Goal: Task Accomplishment & Management: Use online tool/utility

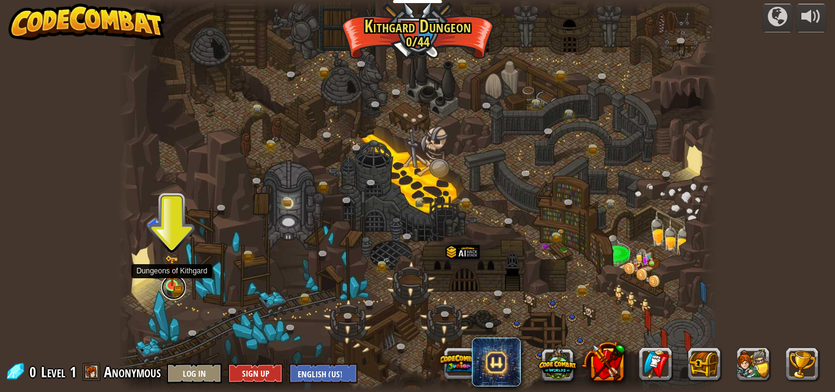
click at [177, 289] on link at bounding box center [173, 287] width 24 height 24
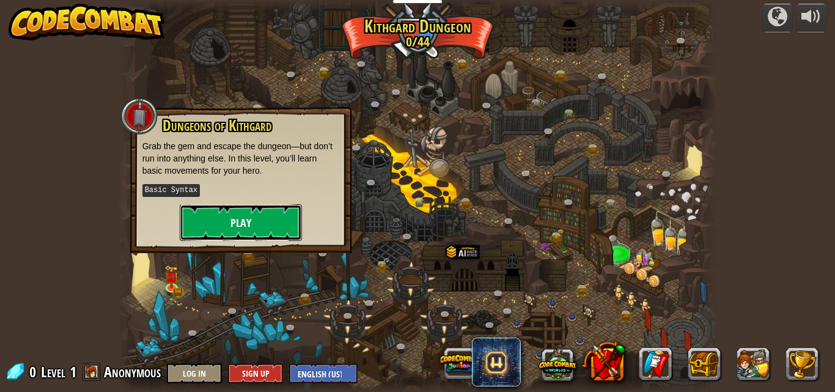
click at [210, 210] on button "Play" at bounding box center [241, 222] width 122 height 37
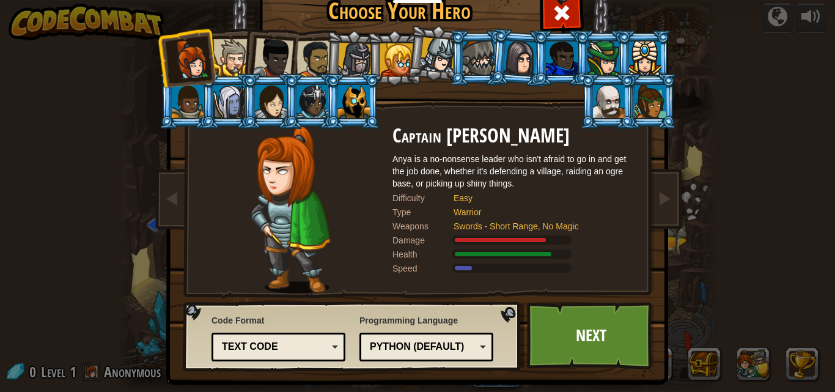
click at [207, 210] on div at bounding box center [290, 209] width 204 height 168
click at [486, 48] on div at bounding box center [479, 58] width 32 height 33
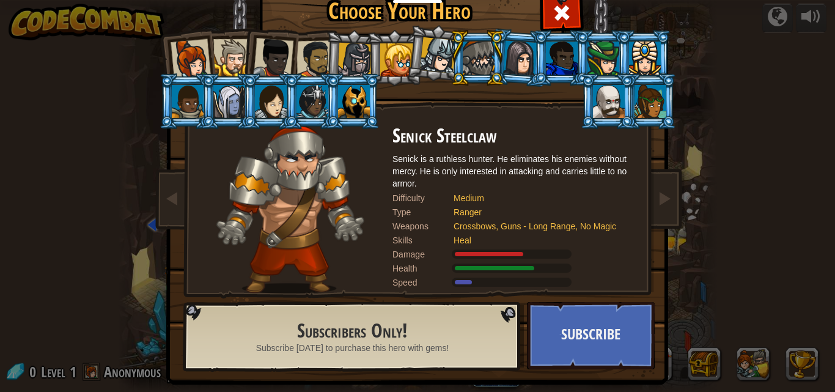
click at [450, 67] on li at bounding box center [477, 58] width 55 height 56
click at [441, 51] on div at bounding box center [438, 55] width 36 height 36
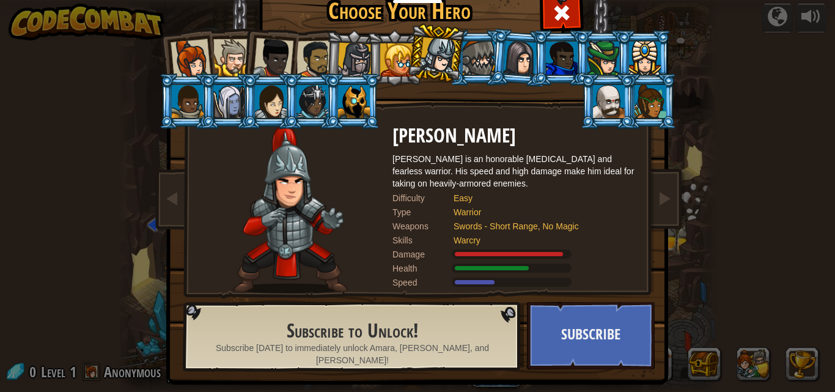
click at [324, 56] on li at bounding box center [353, 58] width 58 height 59
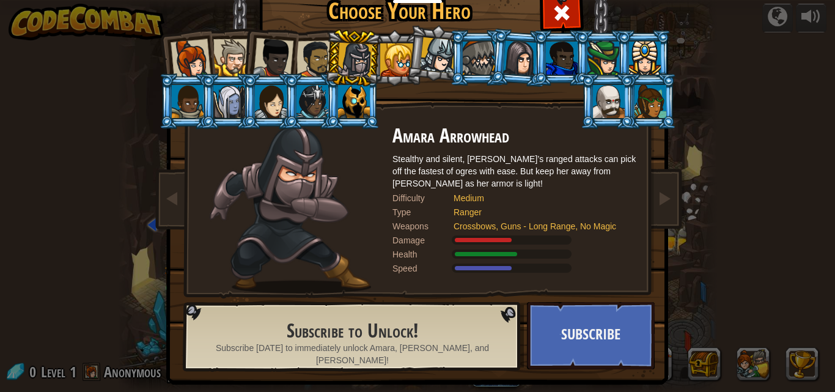
click at [224, 66] on div at bounding box center [231, 57] width 37 height 37
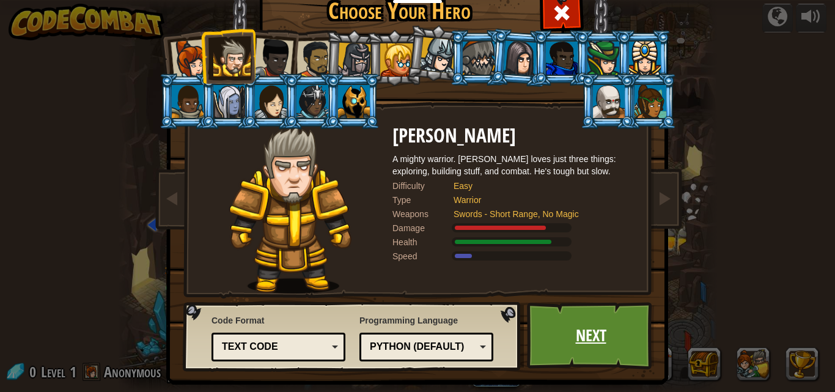
click at [599, 327] on link "Next" at bounding box center [591, 335] width 128 height 67
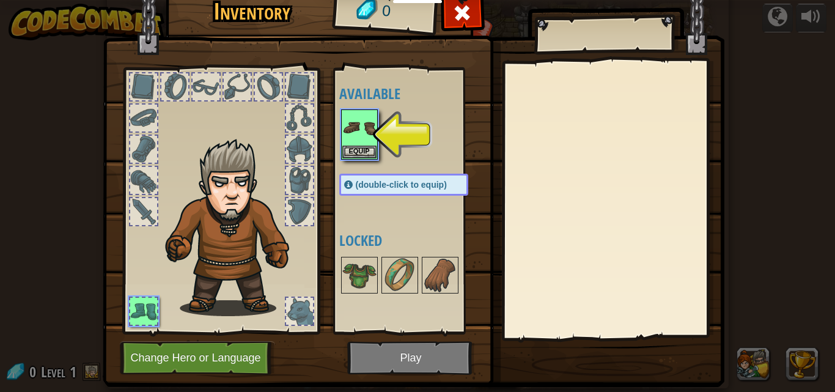
click at [398, 355] on img at bounding box center [414, 165] width 622 height 444
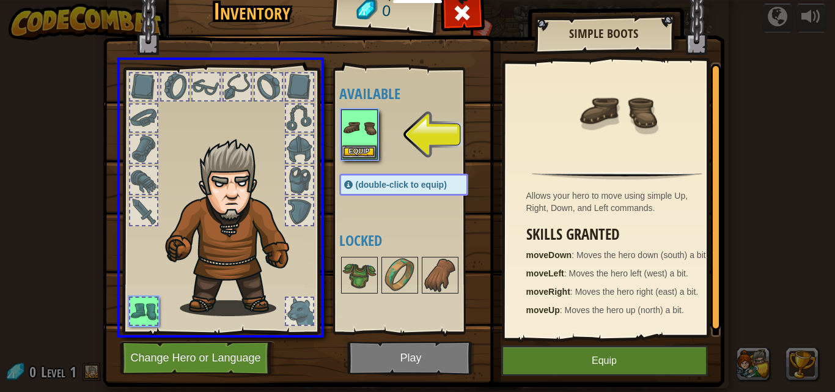
drag, startPoint x: 360, startPoint y: 139, endPoint x: 250, endPoint y: 283, distance: 180.5
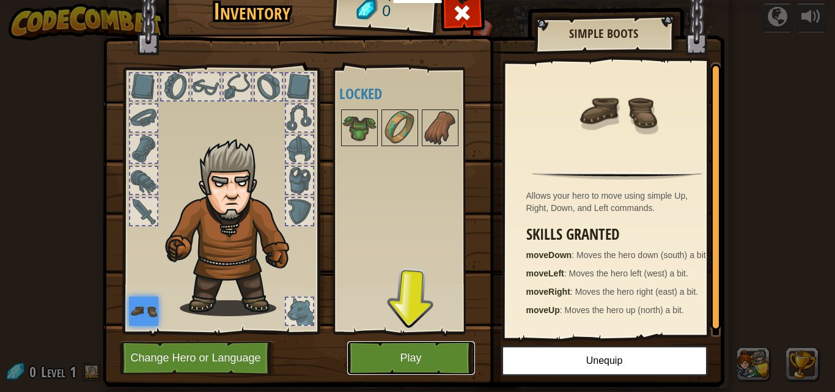
click at [408, 355] on button "Play" at bounding box center [411, 358] width 128 height 34
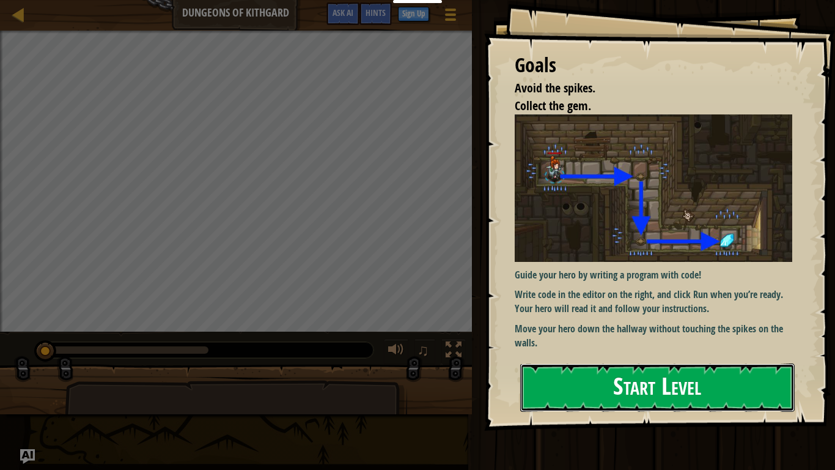
click at [634, 391] on button "Start Level" at bounding box center [657, 387] width 275 height 48
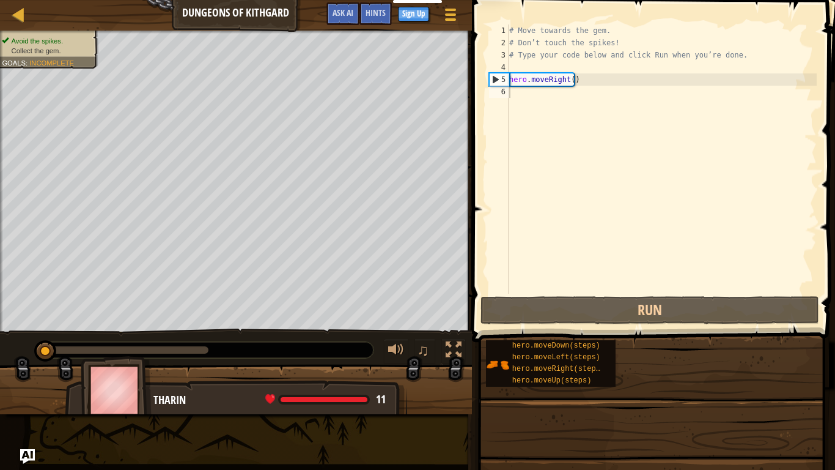
click at [619, 374] on div "Educators Create Free Account School & District Solutions Teacher Toolkit Previ…" at bounding box center [417, 235] width 835 height 470
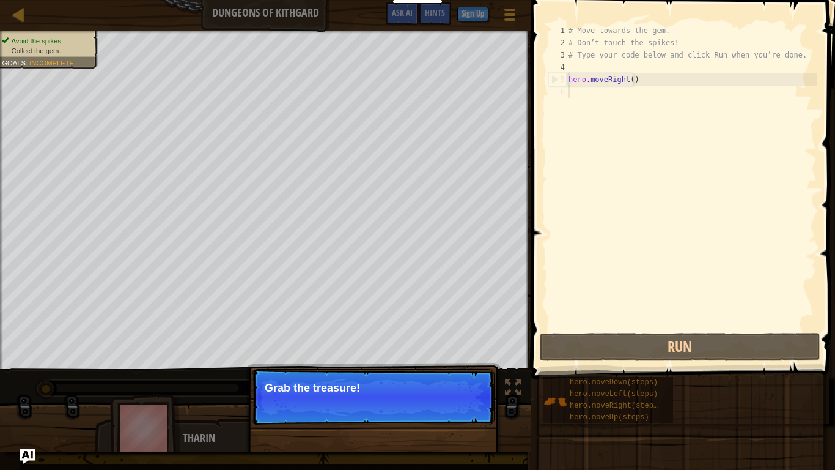
click at [376, 380] on p "Continue Grab the treasure!" at bounding box center [373, 397] width 243 height 56
click at [371, 383] on p "Grab the treasure!" at bounding box center [373, 388] width 217 height 12
click at [480, 391] on button "Continue" at bounding box center [459, 404] width 51 height 16
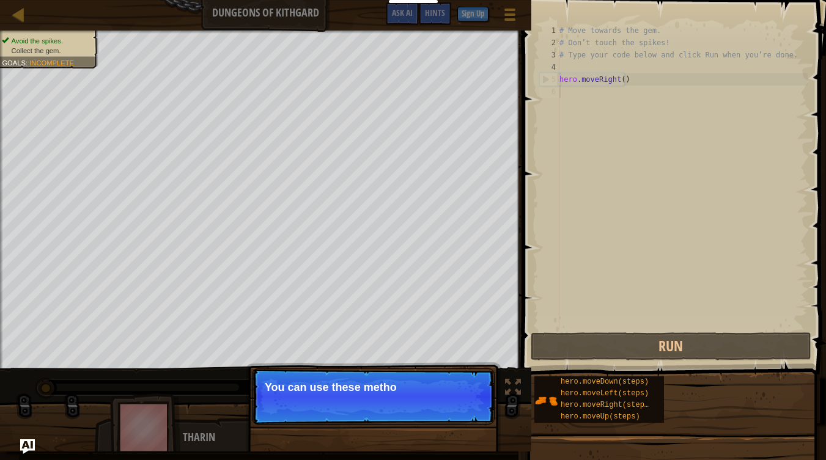
click at [419, 391] on p "Continue You can use these metho" at bounding box center [373, 397] width 243 height 56
click at [419, 391] on p "Continue You can use these methods." at bounding box center [373, 397] width 243 height 56
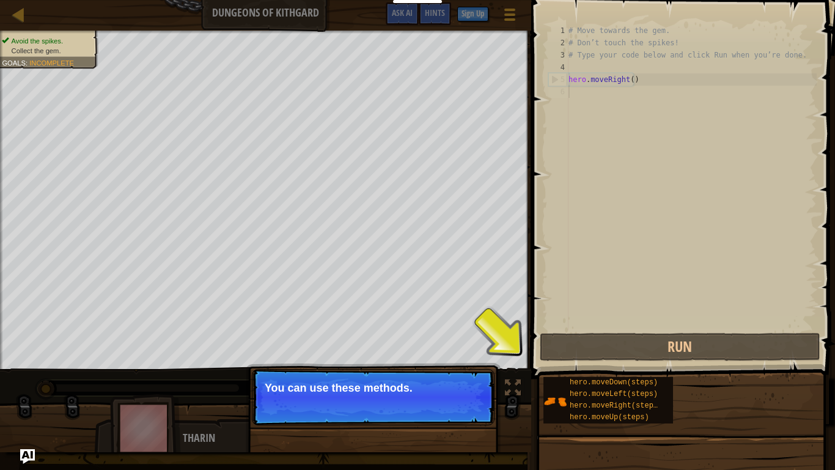
click at [419, 391] on p "Continue You can use these methods." at bounding box center [373, 397] width 243 height 56
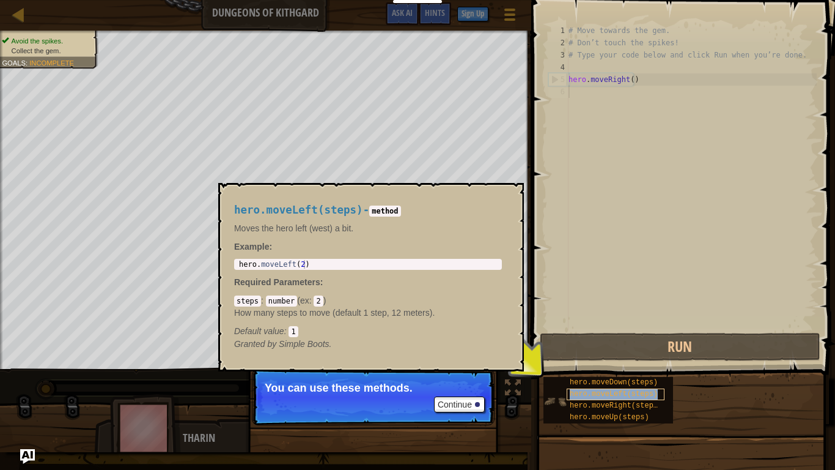
click at [577, 390] on span "hero.moveLeft(steps)" at bounding box center [614, 394] width 88 height 9
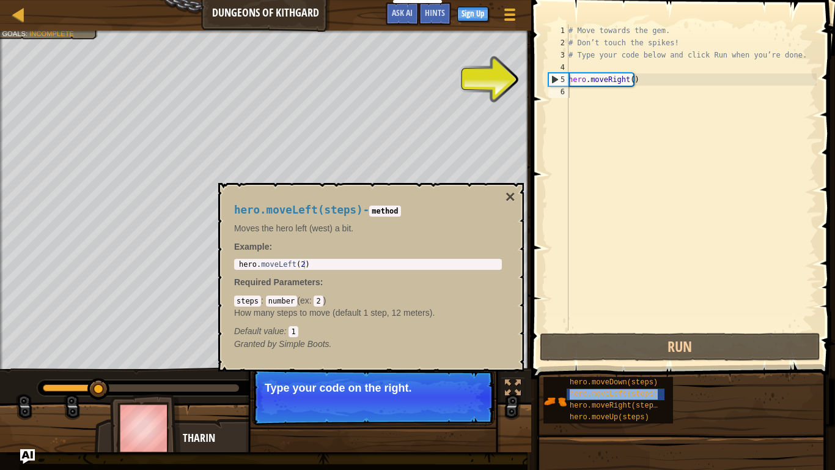
click at [439, 388] on p "Type your code on the right." at bounding box center [373, 388] width 217 height 12
click at [439, 391] on p "Type your code on the right." at bounding box center [373, 388] width 217 height 12
click at [437, 391] on p "Continue Type your code on the right." at bounding box center [373, 397] width 243 height 56
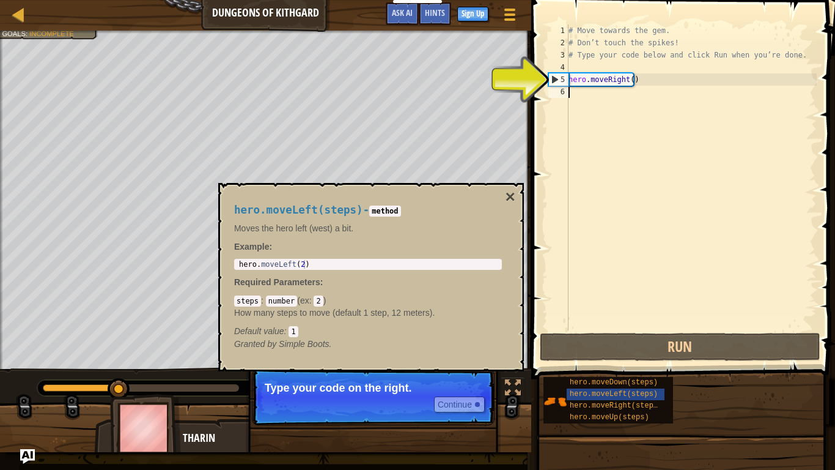
click at [437, 391] on p "Continue Type your code on the right." at bounding box center [373, 397] width 243 height 56
click at [437, 391] on button "Continue" at bounding box center [459, 404] width 51 height 16
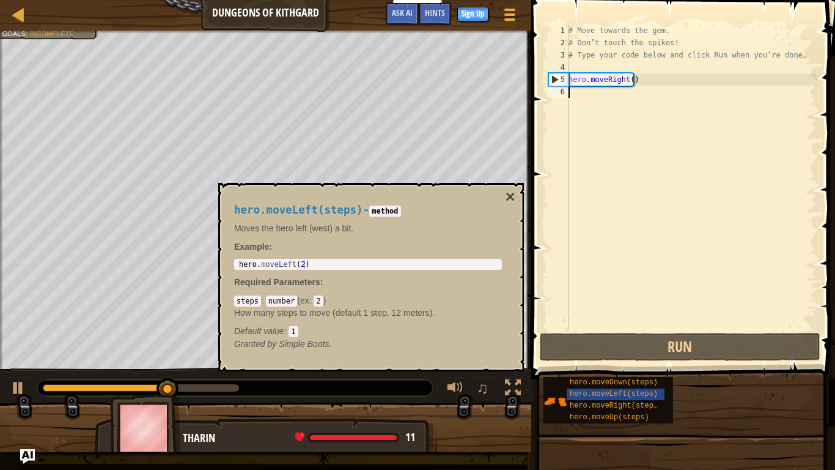
click at [615, 90] on div "# Move towards the gem. # Don’t touch the spikes! # Type your code below and cl…" at bounding box center [691, 189] width 251 height 330
type textarea "h"
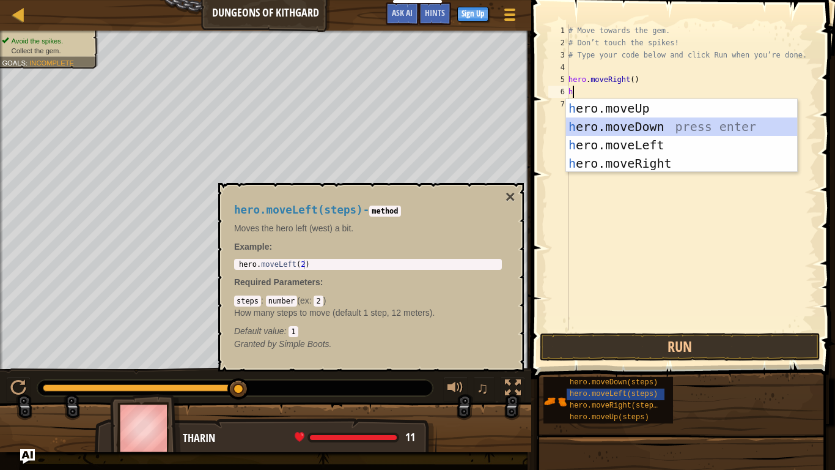
click at [656, 124] on div "h ero.moveUp press enter h ero.moveDown press enter h ero.moveLeft press enter …" at bounding box center [681, 154] width 231 height 110
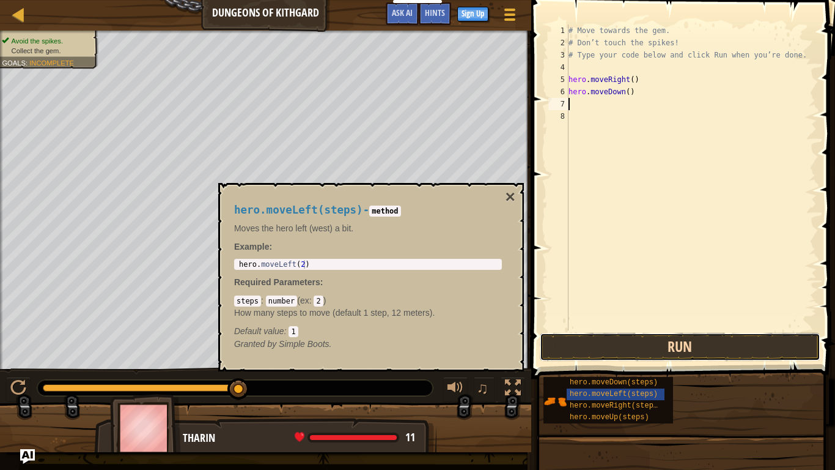
drag, startPoint x: 582, startPoint y: 350, endPoint x: 574, endPoint y: 335, distance: 17.2
click at [579, 348] on button "Run" at bounding box center [680, 347] width 281 height 28
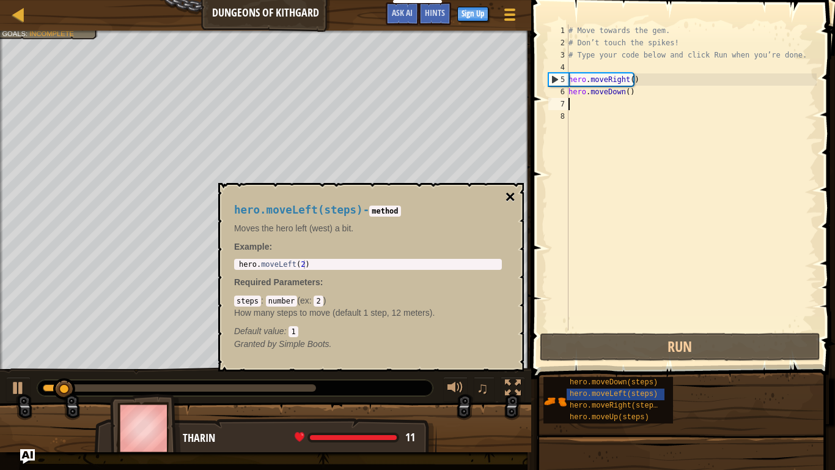
click at [506, 191] on button "×" at bounding box center [511, 196] width 10 height 17
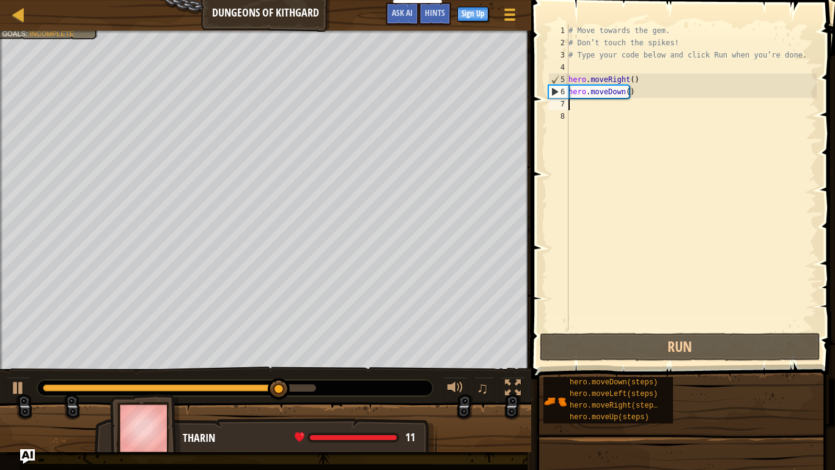
drag, startPoint x: 581, startPoint y: 97, endPoint x: 588, endPoint y: 105, distance: 10.0
click at [586, 102] on div "# Move towards the gem. # Don’t touch the spikes! # Type your code below and cl…" at bounding box center [691, 189] width 251 height 330
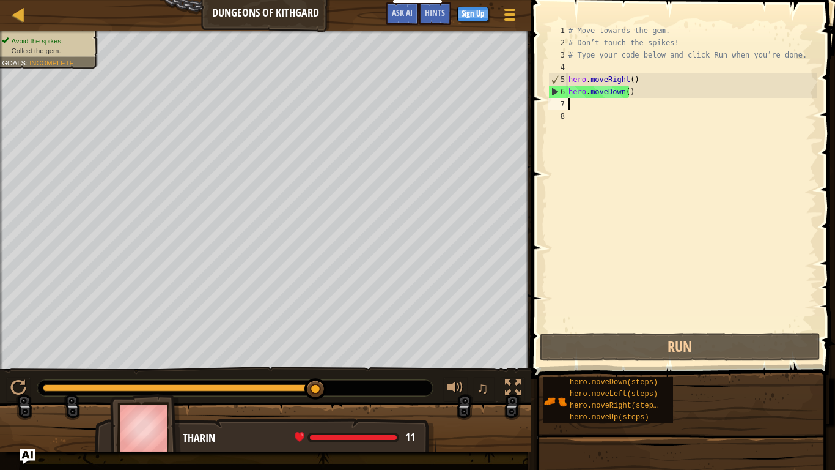
type textarea "h"
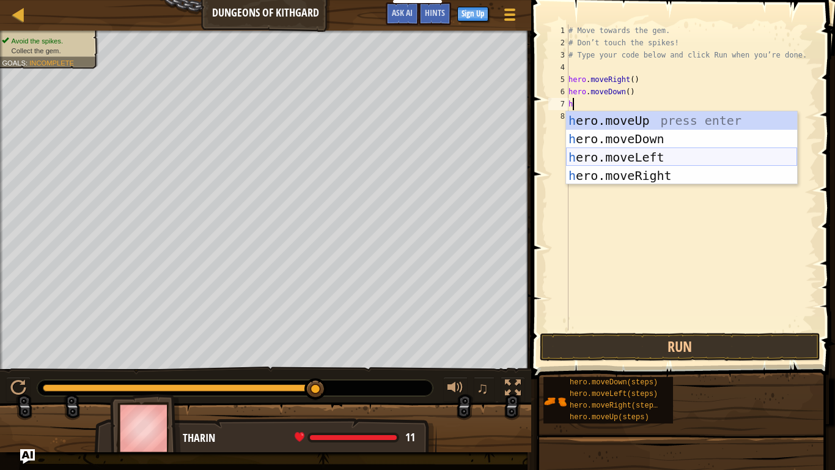
click at [640, 151] on div "h ero.moveUp press enter h ero.moveDown press enter h ero.moveLeft press enter …" at bounding box center [681, 166] width 231 height 110
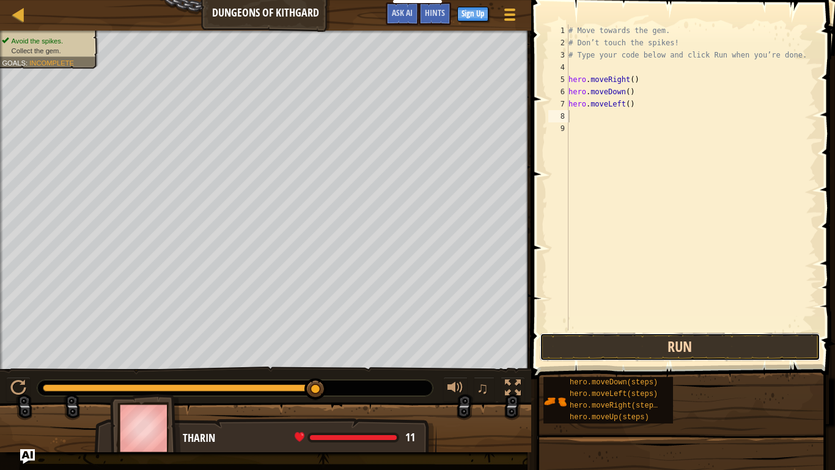
click at [646, 349] on button "Run" at bounding box center [680, 347] width 281 height 28
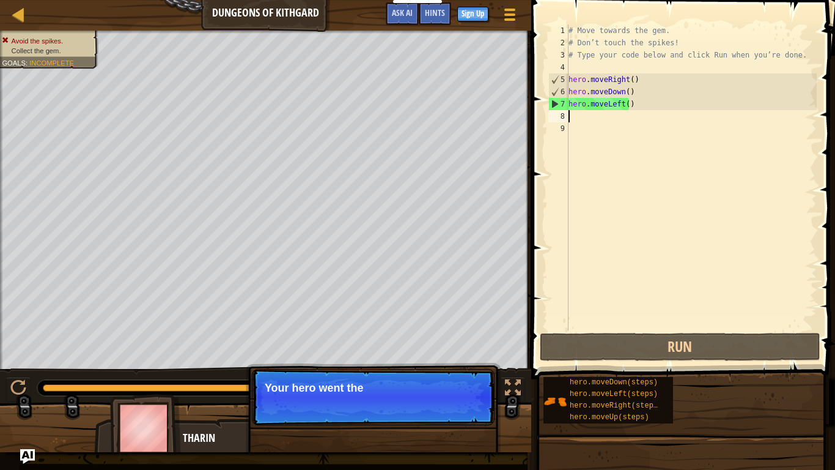
type textarea "h"
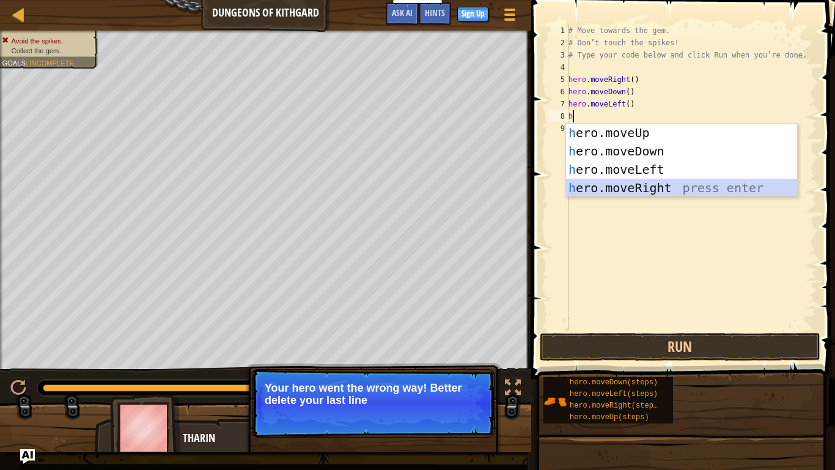
click at [654, 190] on div "h ero.moveUp press enter h ero.moveDown press enter h ero.moveLeft press enter …" at bounding box center [681, 179] width 231 height 110
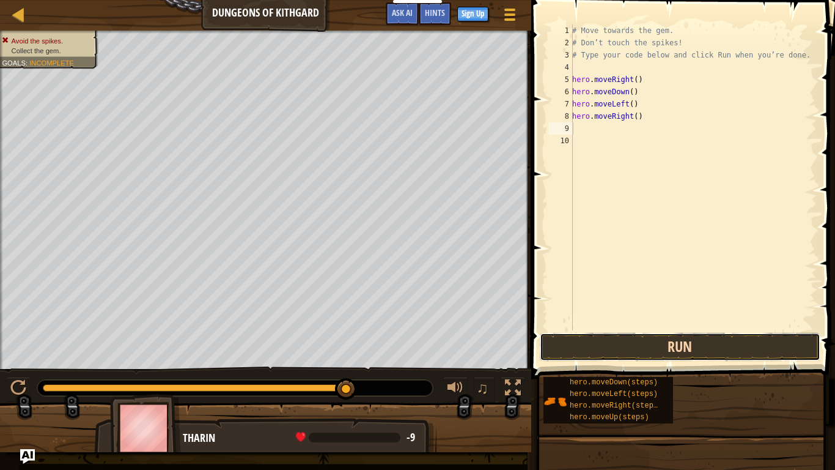
click at [617, 342] on button "Run" at bounding box center [680, 347] width 281 height 28
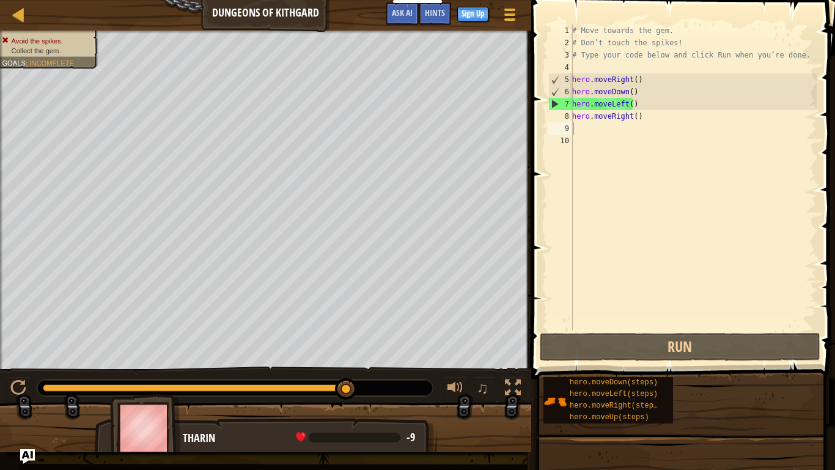
type textarea "h"
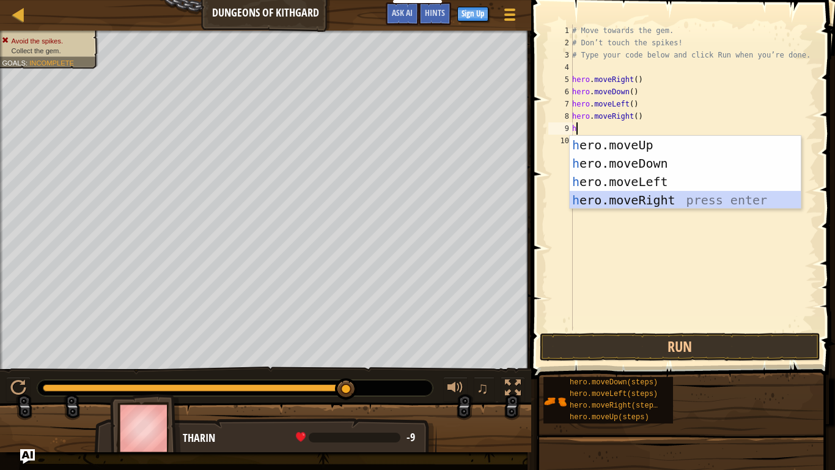
click at [674, 200] on div "h ero.moveUp press enter h ero.moveDown press enter h ero.moveLeft press enter …" at bounding box center [685, 191] width 231 height 110
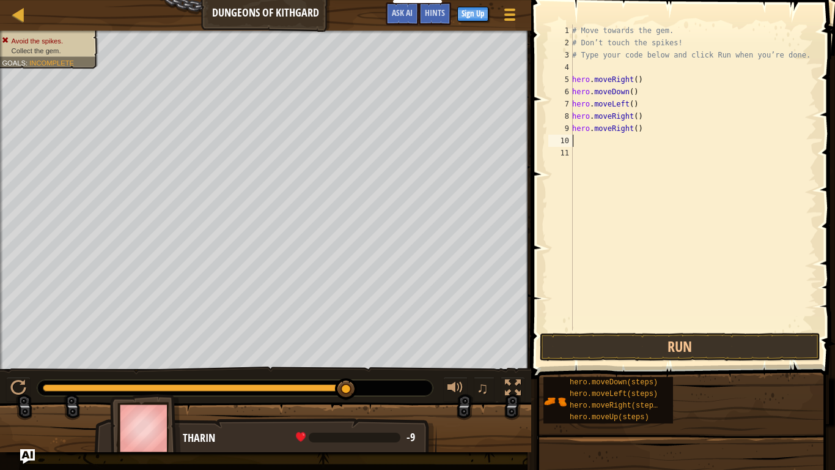
type textarea "h"
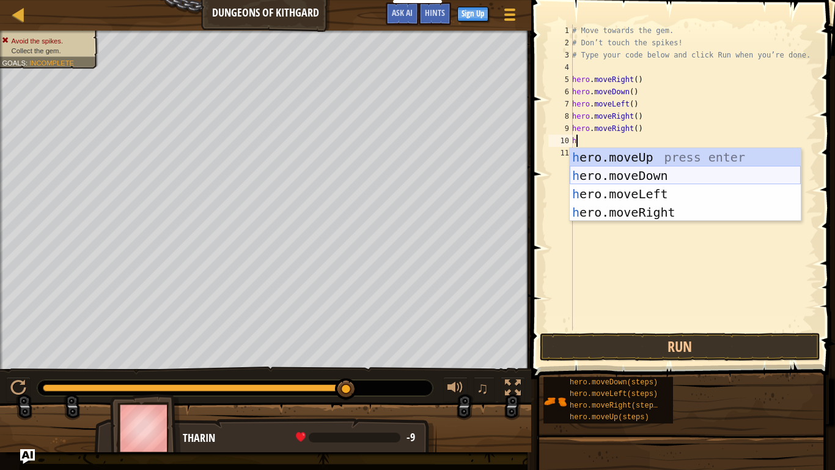
click at [650, 173] on div "h ero.moveUp press enter h ero.moveDown press enter h ero.moveLeft press enter …" at bounding box center [685, 203] width 231 height 110
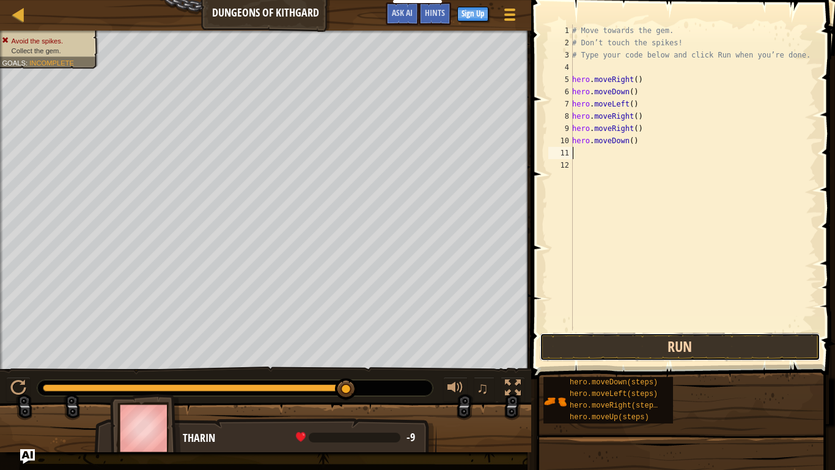
click at [663, 348] on button "Run" at bounding box center [680, 347] width 281 height 28
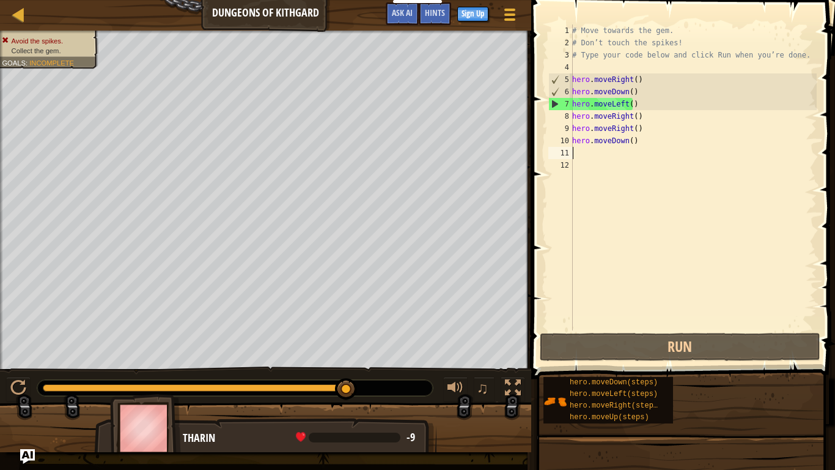
click at [715, 138] on div "# Move towards the gem. # Don’t touch the spikes! # Type your code below and cl…" at bounding box center [693, 189] width 247 height 330
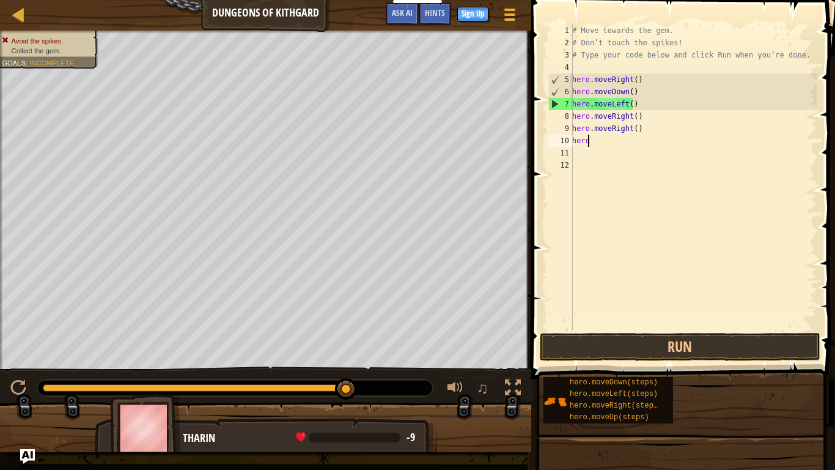
type textarea "h"
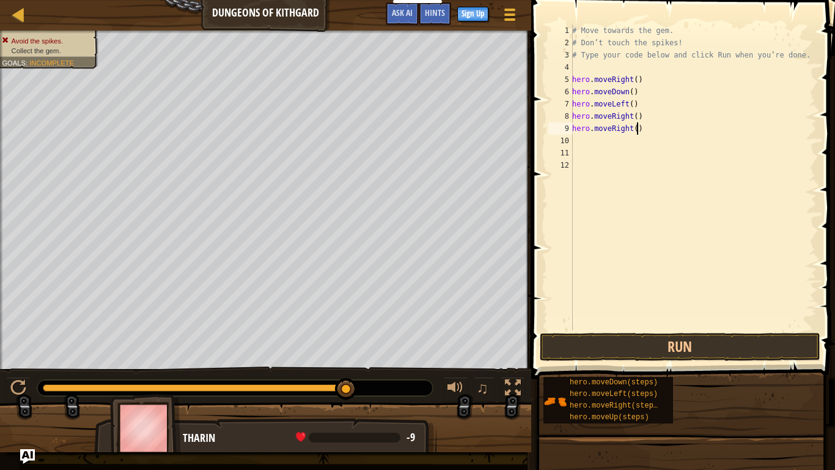
click at [686, 133] on div "# Move towards the gem. # Don’t touch the spikes! # Type your code below and cl…" at bounding box center [693, 189] width 247 height 330
type textarea "h"
click at [684, 120] on div "# Move towards the gem. # Don’t touch the spikes! # Type your code below and cl…" at bounding box center [693, 189] width 247 height 330
type textarea "h"
click at [656, 111] on div "# Move towards the gem. # Don’t touch the spikes! # Type your code below and cl…" at bounding box center [693, 189] width 247 height 330
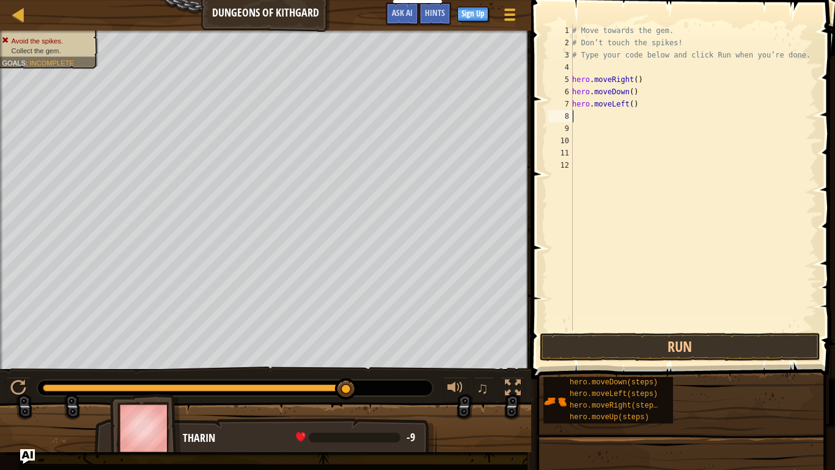
click at [640, 102] on div "# Move towards the gem. # Don’t touch the spikes! # Type your code below and cl…" at bounding box center [693, 189] width 247 height 330
type textarea "h"
click at [643, 88] on div "# Move towards the gem. # Don’t touch the spikes! # Type your code below and cl…" at bounding box center [693, 189] width 247 height 330
type textarea "h"
click at [657, 80] on div "# Move towards the gem. # Don’t touch the spikes! # Type your code below and cl…" at bounding box center [693, 189] width 247 height 330
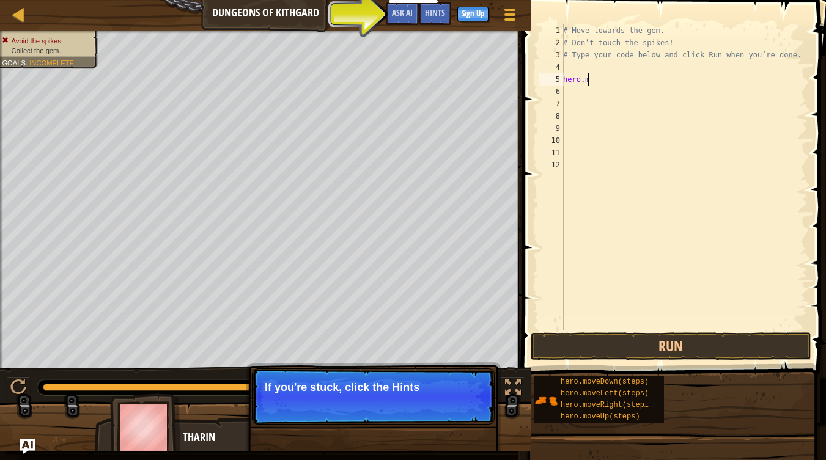
type textarea "h"
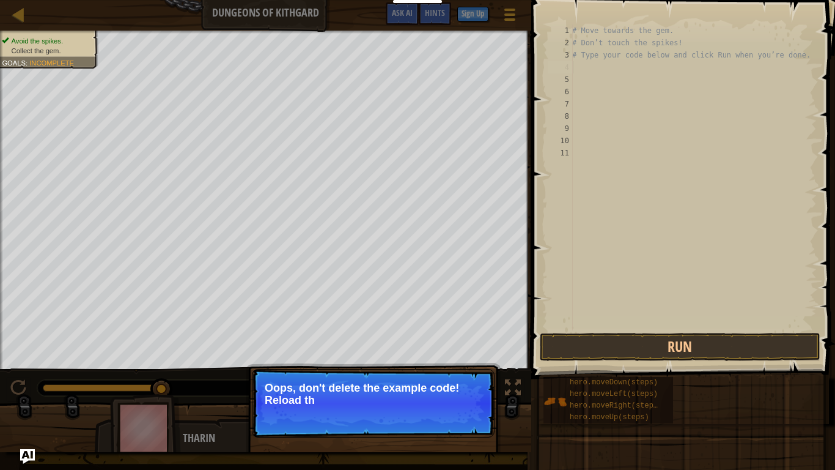
drag, startPoint x: 493, startPoint y: 371, endPoint x: 475, endPoint y: 384, distance: 22.3
click at [491, 373] on p "↻ Reload Oops, don't delete the example code! Reload th" at bounding box center [373, 403] width 243 height 68
click at [471, 386] on p "Oops, don't delete the example code! Reload the origin" at bounding box center [373, 394] width 217 height 24
click at [462, 391] on p "Oops, don't delete the example code! Reload the original code." at bounding box center [373, 394] width 217 height 24
click at [481, 391] on button "↻ Reload" at bounding box center [458, 415] width 54 height 18
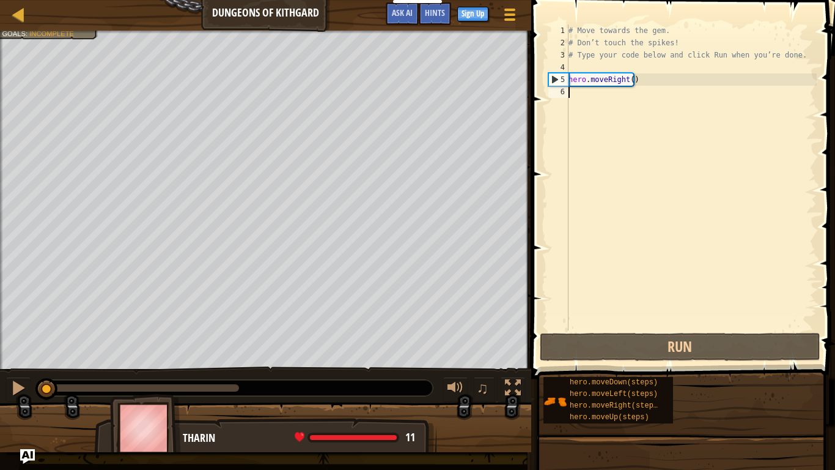
click at [600, 97] on div "# Move towards the gem. # Don’t touch the spikes! # Type your code below and cl…" at bounding box center [691, 189] width 251 height 330
type textarea "h"
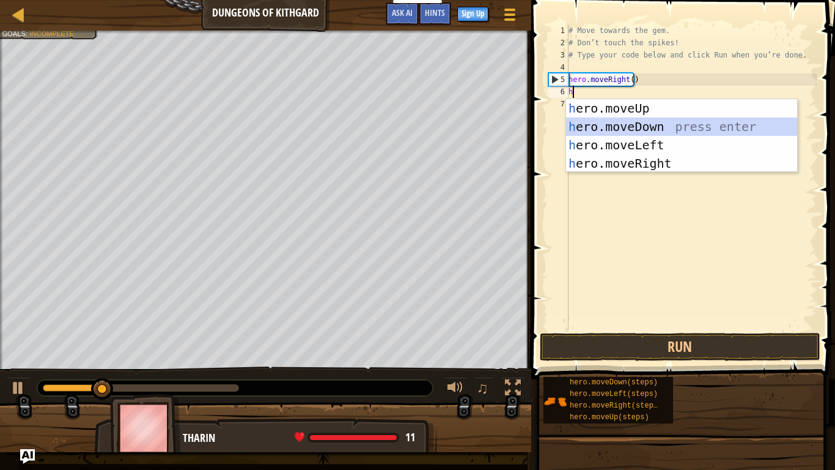
click at [635, 124] on div "h ero.moveUp press enter h ero.moveDown press enter h ero.moveLeft press enter …" at bounding box center [681, 154] width 231 height 110
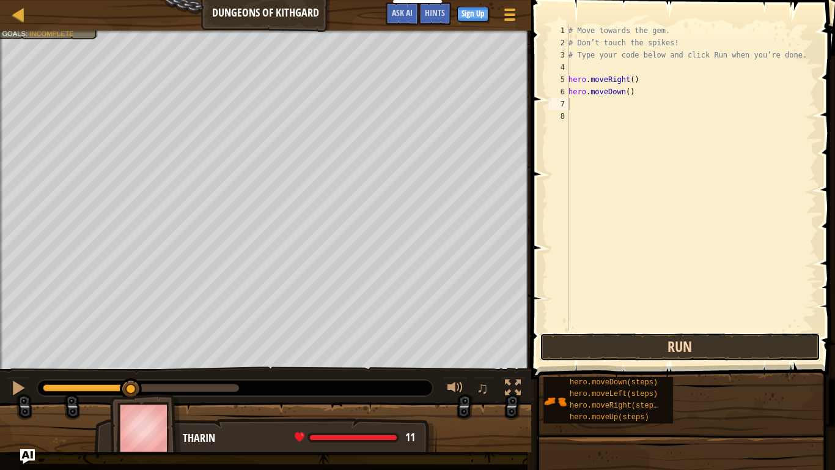
click at [667, 344] on button "Run" at bounding box center [680, 347] width 281 height 28
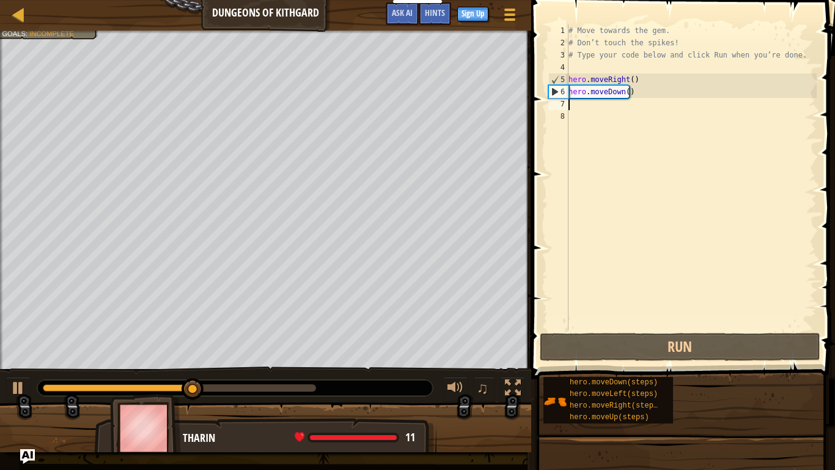
type textarea "h"
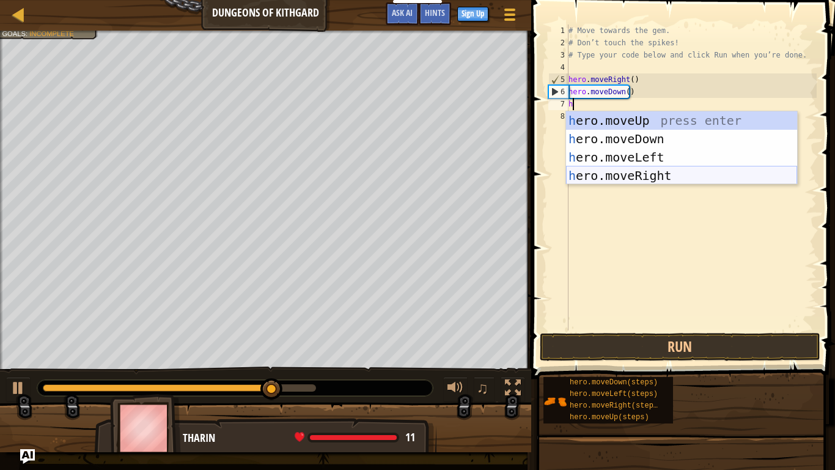
drag, startPoint x: 726, startPoint y: 171, endPoint x: 707, endPoint y: 216, distance: 49.1
click at [724, 176] on div "h ero.moveUp press enter h ero.moveDown press enter h ero.moveLeft press enter …" at bounding box center [681, 166] width 231 height 110
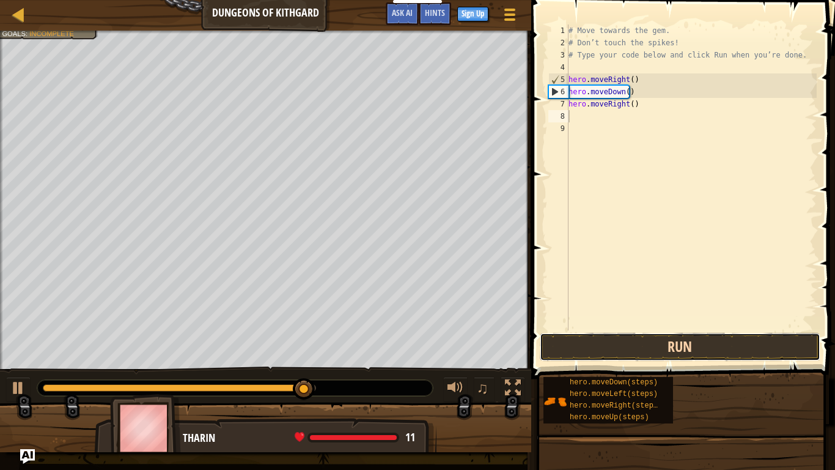
click at [711, 340] on button "Run" at bounding box center [680, 347] width 281 height 28
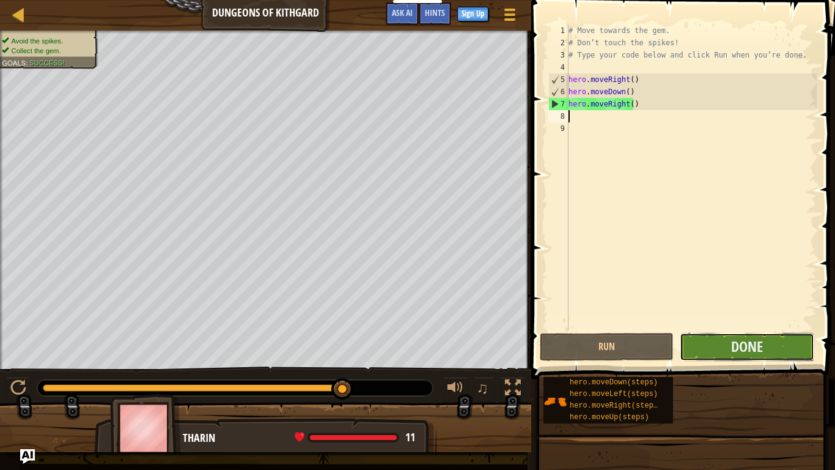
click at [689, 341] on button "Done" at bounding box center [747, 347] width 134 height 28
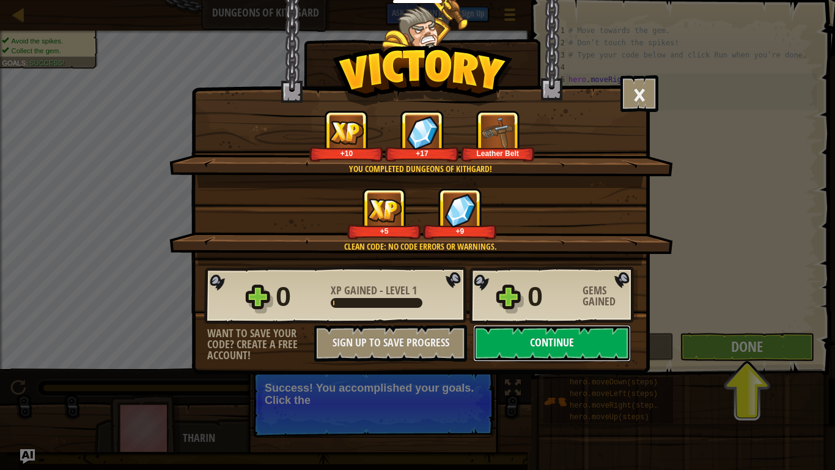
click at [542, 346] on button "Continue" at bounding box center [552, 343] width 158 height 37
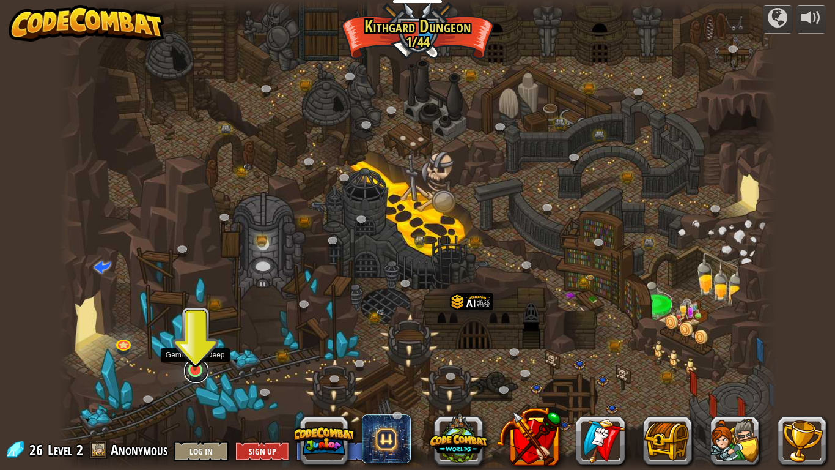
click at [199, 372] on link at bounding box center [196, 370] width 24 height 24
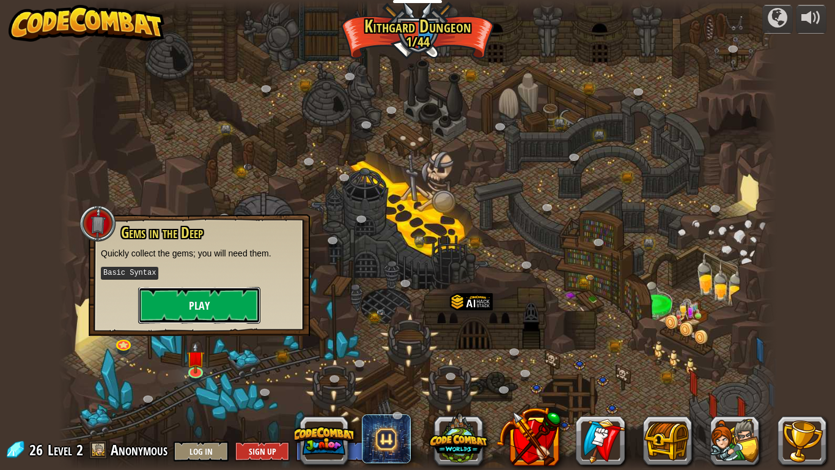
click at [248, 309] on button "Play" at bounding box center [199, 305] width 122 height 37
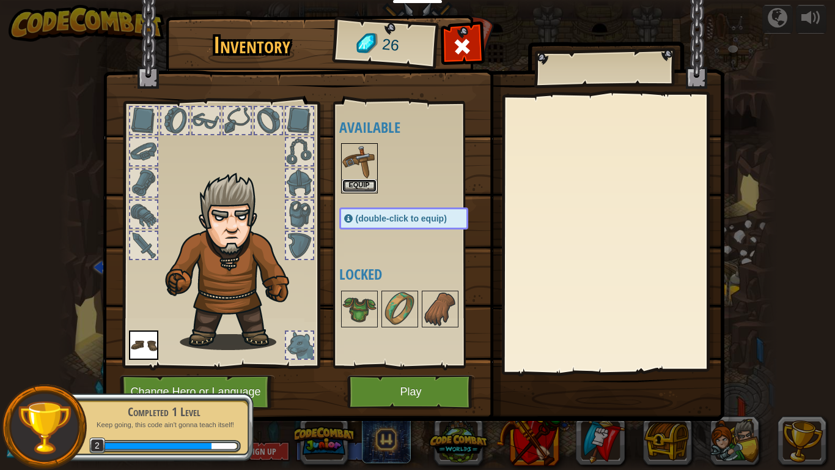
drag, startPoint x: 371, startPoint y: 183, endPoint x: 350, endPoint y: 197, distance: 25.3
click at [350, 197] on div "Available Equip Equip (double-click to equip) Locked" at bounding box center [415, 234] width 153 height 255
click at [369, 185] on button "Equip" at bounding box center [359, 185] width 34 height 13
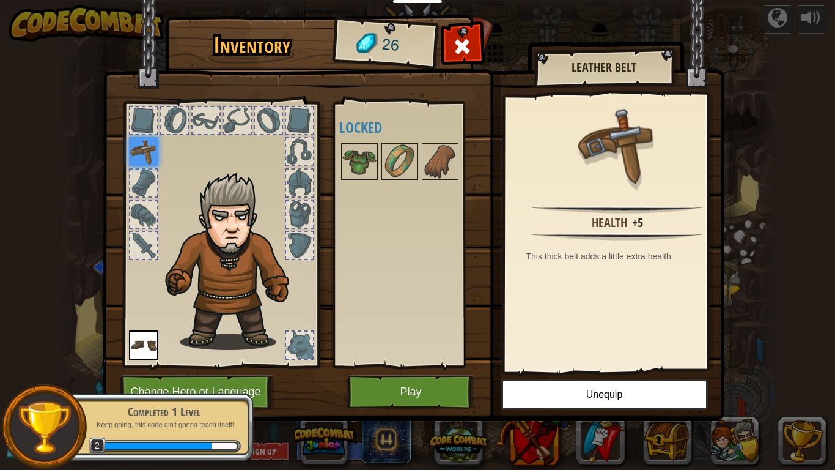
click at [431, 372] on img at bounding box center [414, 199] width 622 height 444
click at [421, 383] on button "Play" at bounding box center [411, 392] width 128 height 34
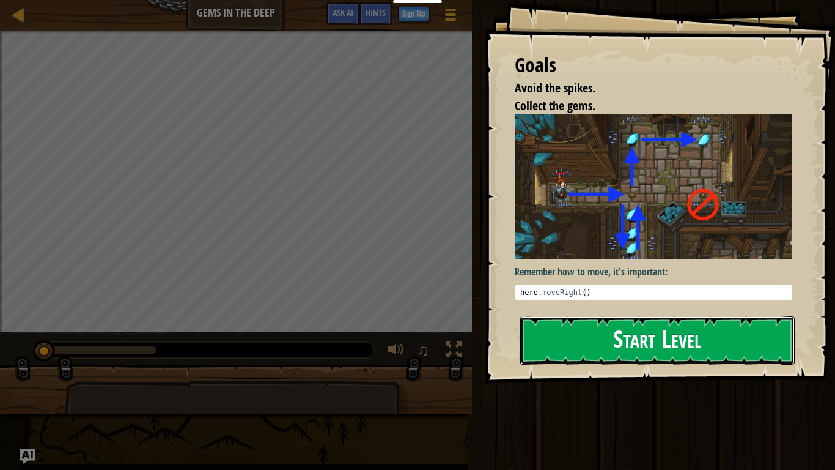
click at [582, 335] on button "Start Level" at bounding box center [657, 340] width 275 height 48
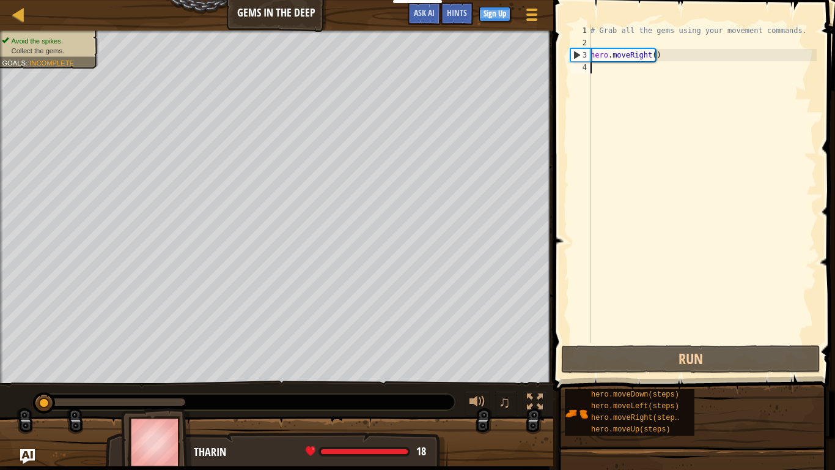
type textarea "h"
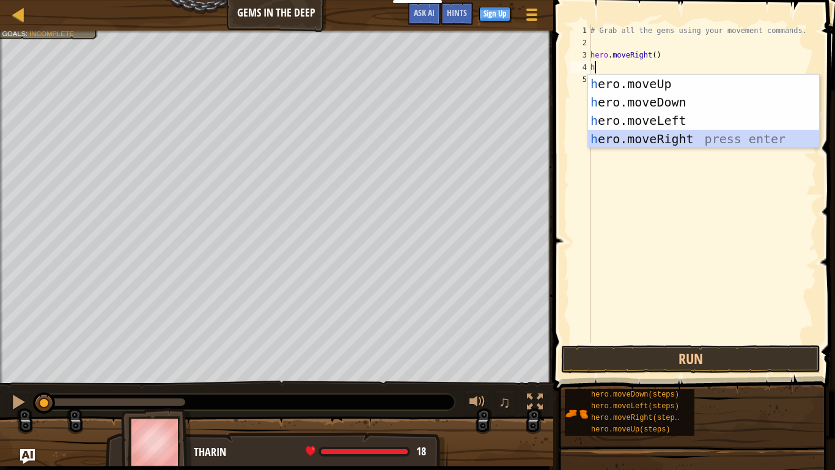
click at [673, 140] on div "h ero.moveUp press enter h ero.moveDown press enter h ero.moveLeft press enter …" at bounding box center [703, 130] width 231 height 110
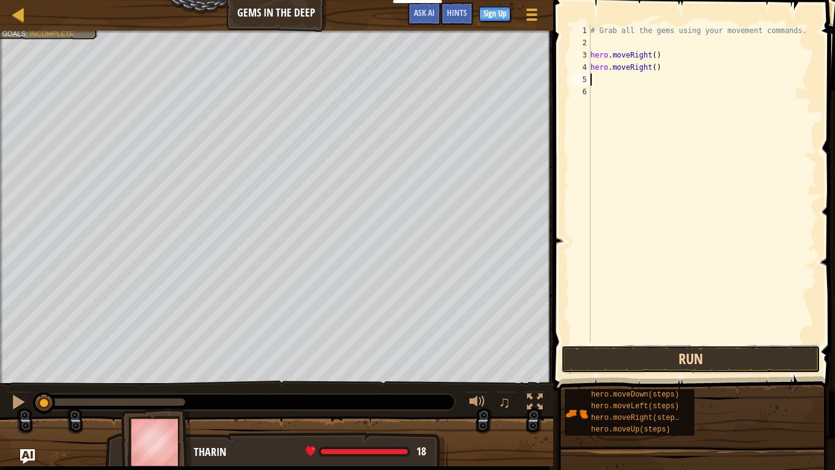
click at [701, 354] on button "Run" at bounding box center [690, 359] width 259 height 28
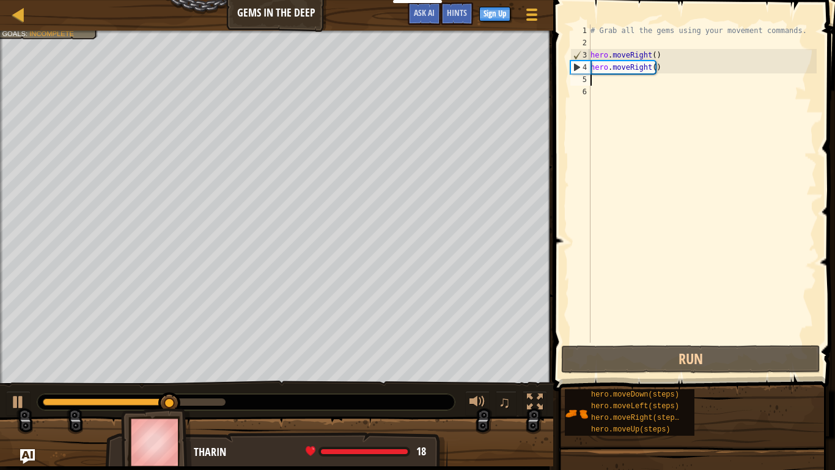
type textarea "h"
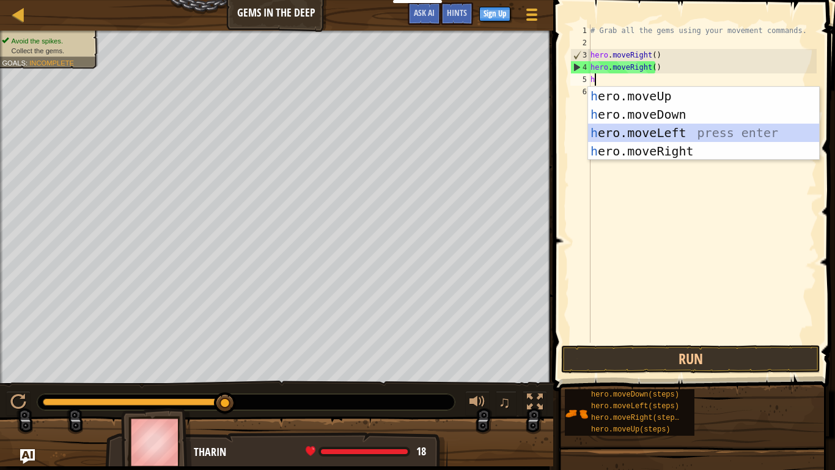
click at [691, 130] on div "h ero.moveUp press enter h ero.moveDown press enter h ero.moveLeft press enter …" at bounding box center [703, 142] width 231 height 110
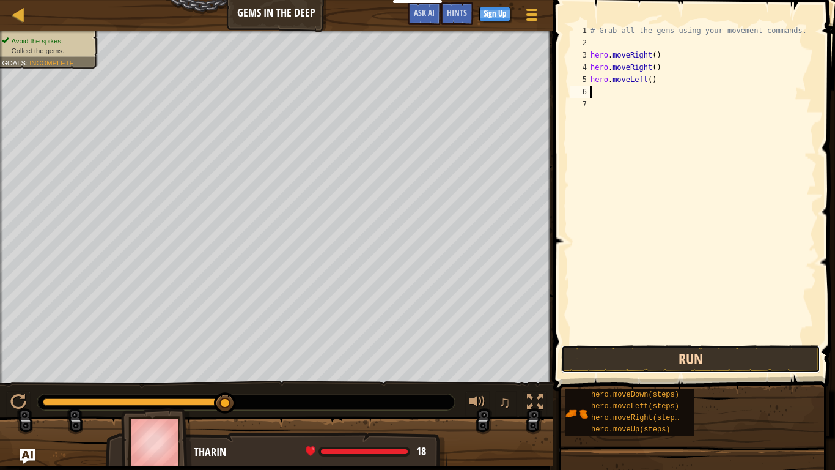
click at [662, 357] on button "Run" at bounding box center [690, 359] width 259 height 28
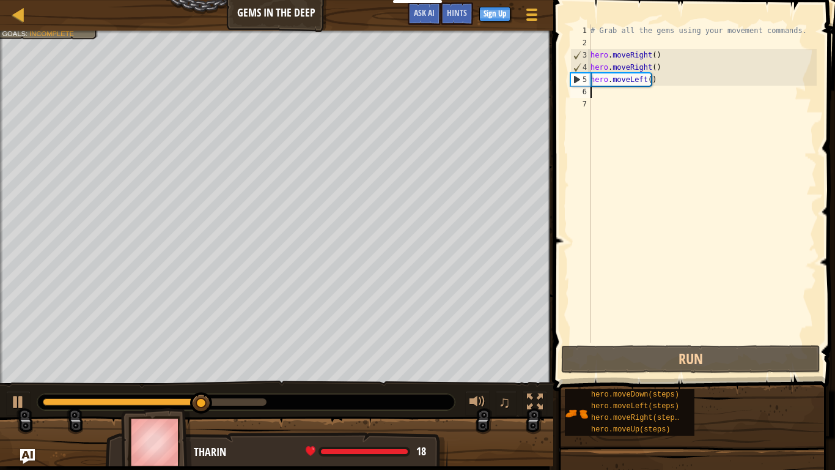
type textarea "h"
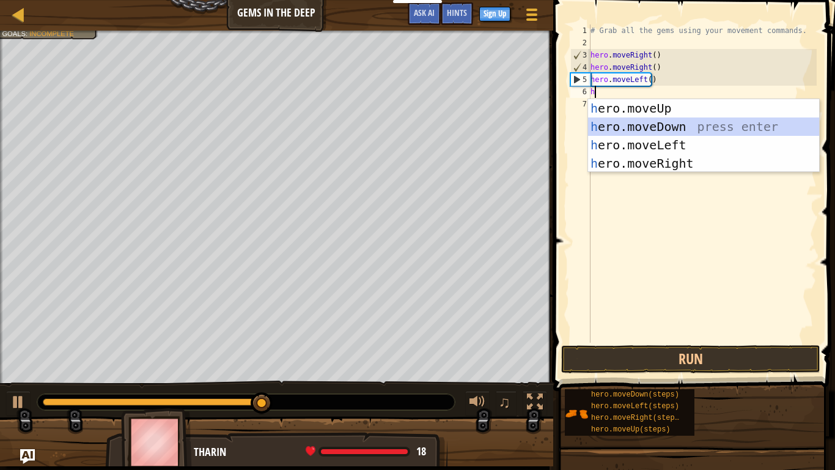
click at [733, 125] on div "h ero.moveUp press enter h ero.moveDown press enter h ero.moveLeft press enter …" at bounding box center [703, 154] width 231 height 110
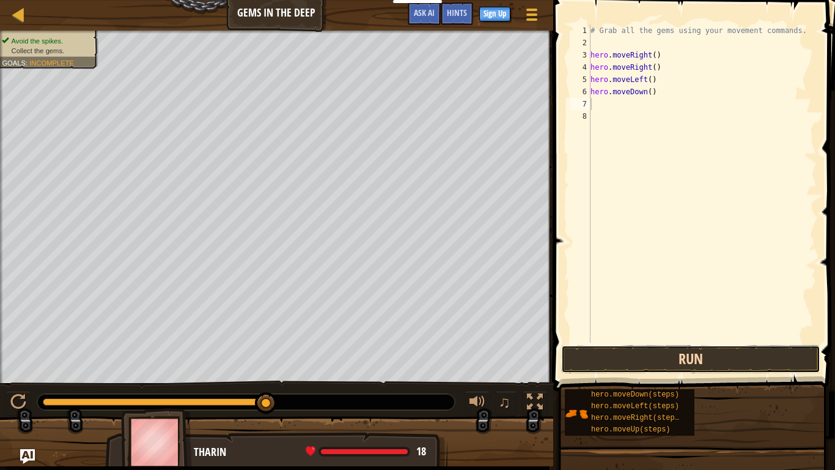
click at [709, 361] on button "Run" at bounding box center [690, 359] width 259 height 28
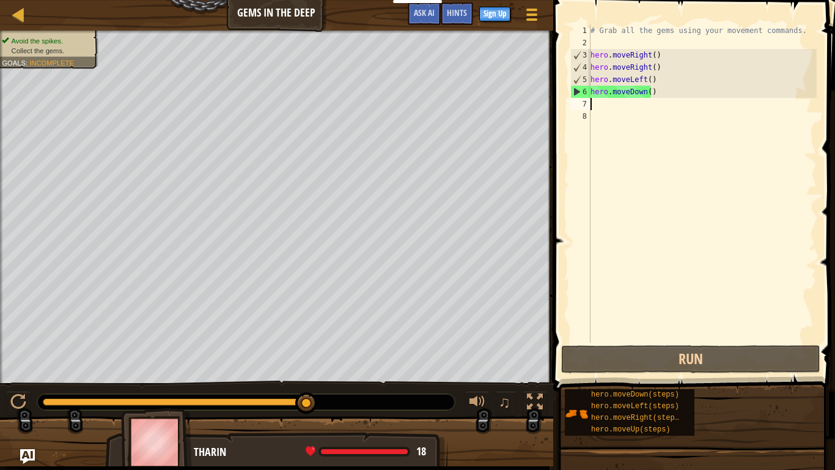
click at [630, 109] on div "# Grab all the gems using your movement commands. hero . moveRight ( ) hero . m…" at bounding box center [702, 195] width 229 height 342
type textarea "h"
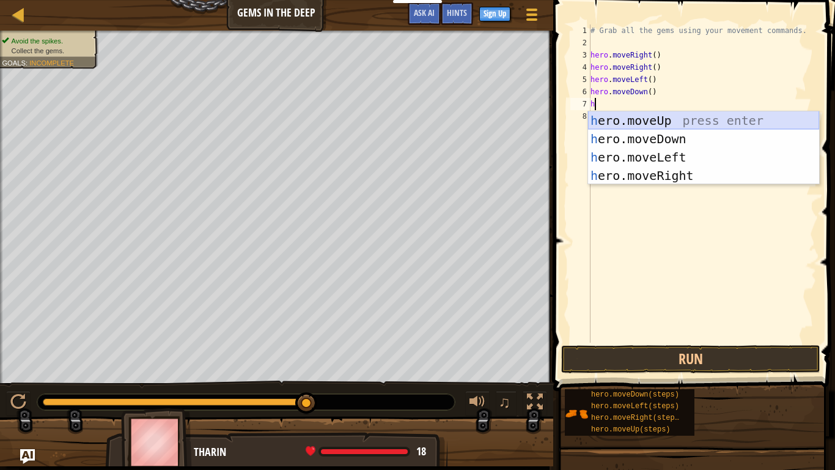
click at [653, 114] on div "h ero.moveUp press enter h ero.moveDown press enter h ero.moveLeft press enter …" at bounding box center [703, 166] width 231 height 110
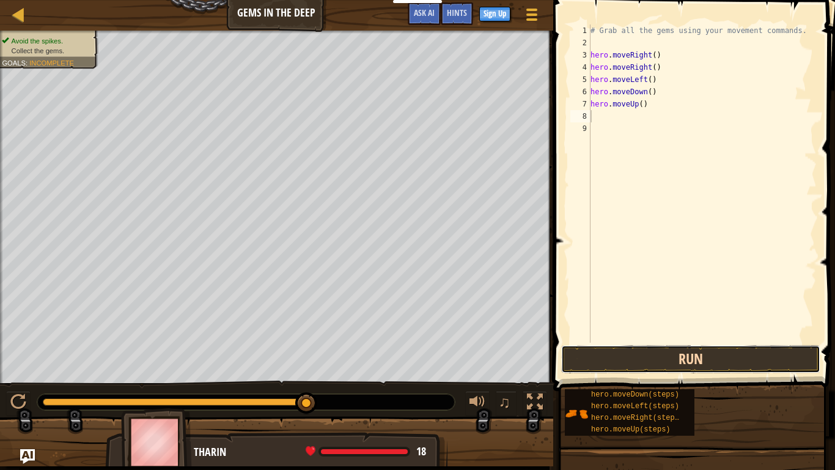
click at [720, 350] on button "Run" at bounding box center [690, 359] width 259 height 28
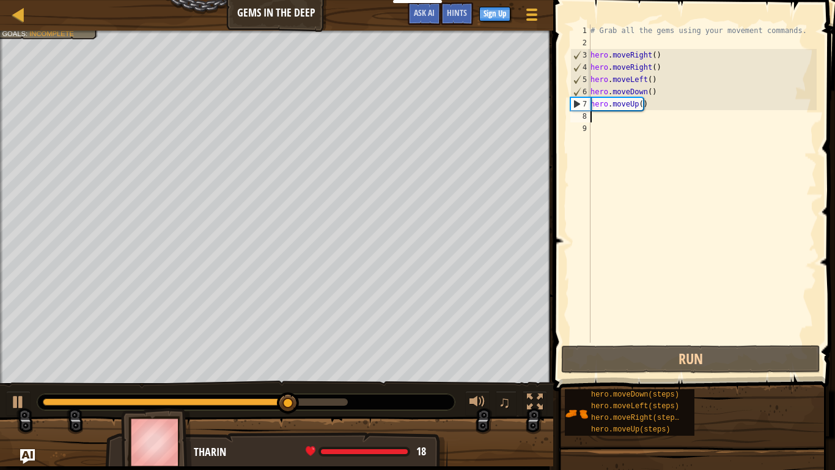
type textarea "h"
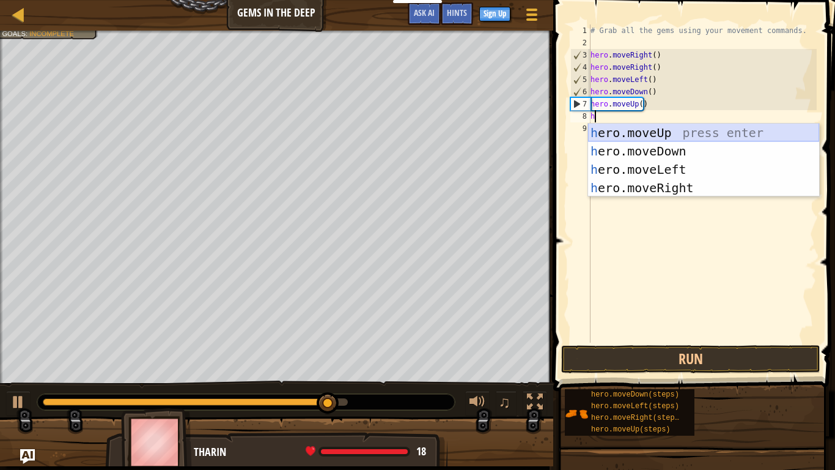
click at [645, 131] on div "h ero.moveUp press enter h ero.moveDown press enter h ero.moveLeft press enter …" at bounding box center [703, 179] width 231 height 110
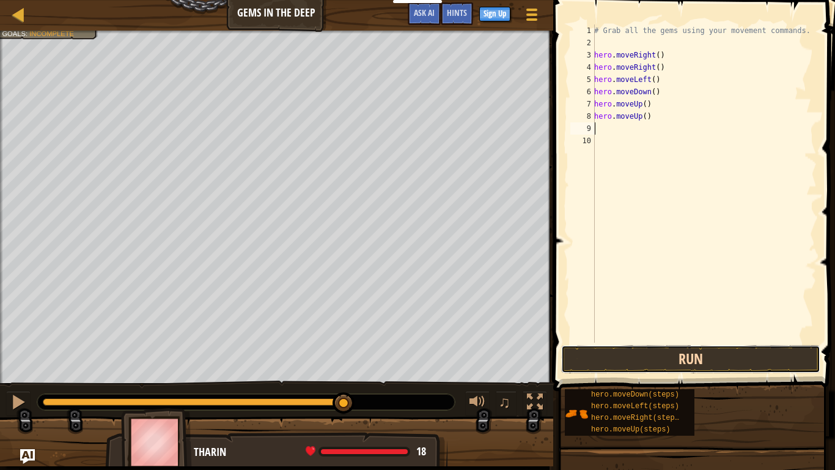
click at [629, 353] on button "Run" at bounding box center [690, 359] width 259 height 28
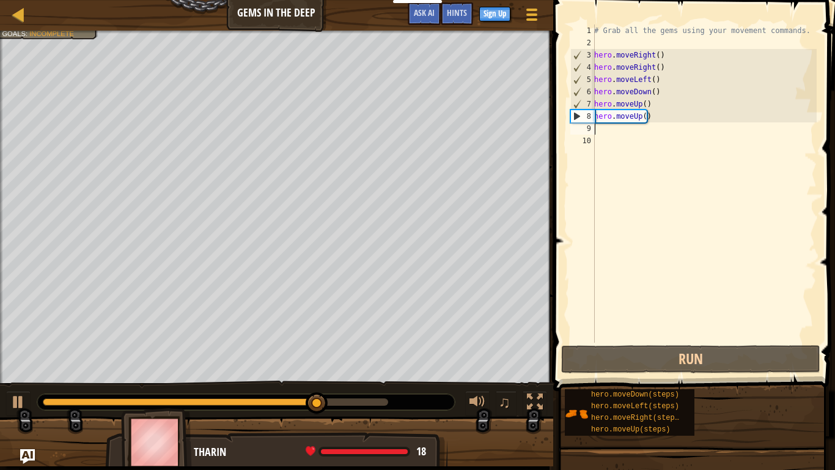
type textarea "h"
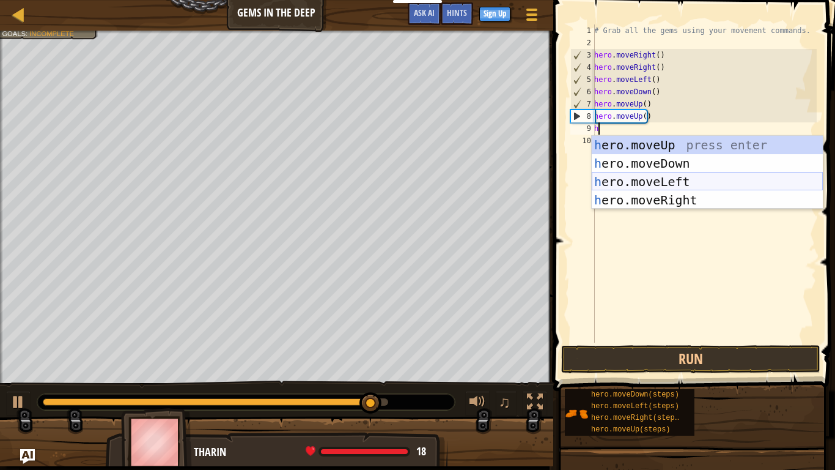
click at [726, 177] on div "h ero.moveUp press enter h ero.moveDown press enter h ero.moveLeft press enter …" at bounding box center [707, 191] width 231 height 110
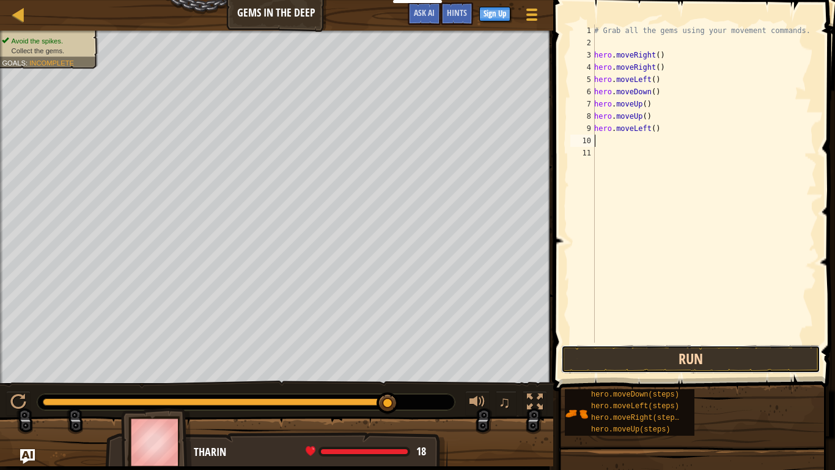
click at [635, 360] on button "Run" at bounding box center [690, 359] width 259 height 28
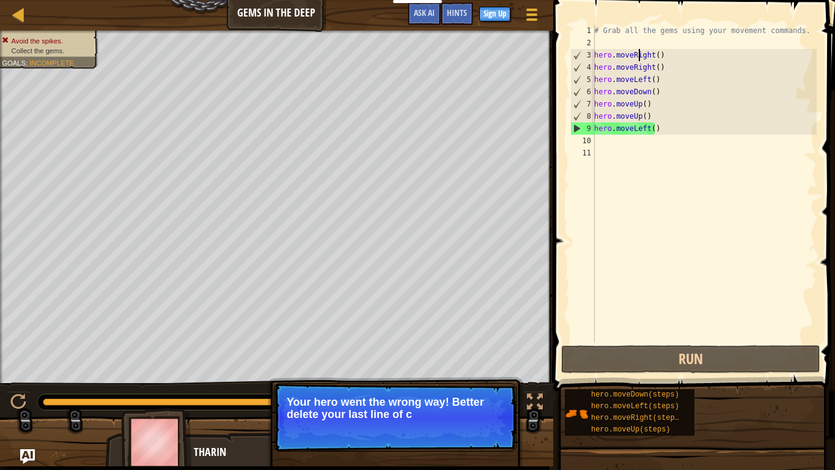
click at [638, 58] on div "# Grab all the gems using your movement commands. hero . moveRight ( ) hero . m…" at bounding box center [704, 195] width 225 height 342
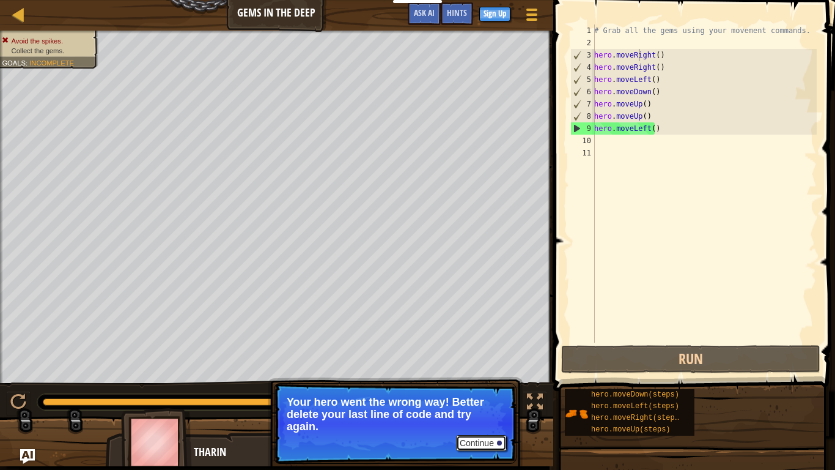
click at [482, 391] on button "Continue" at bounding box center [481, 443] width 51 height 16
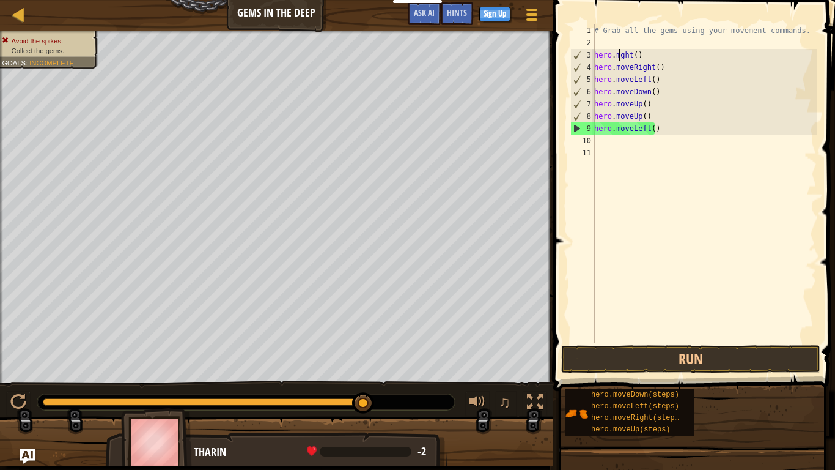
type textarea "ght()"
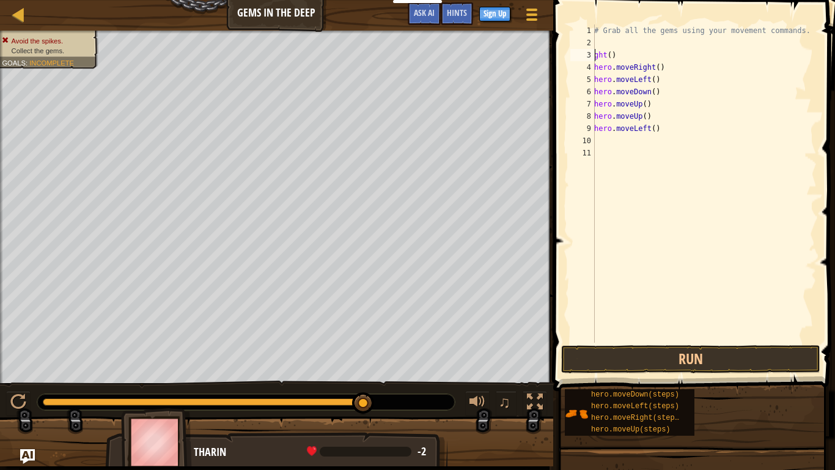
click at [641, 149] on div "# Grab all the gems using your movement commands. ght ( ) hero . moveRight ( ) …" at bounding box center [704, 195] width 225 height 342
click at [643, 144] on div "# Grab all the gems using your movement commands. ght ( ) hero . moveRight ( ) …" at bounding box center [704, 195] width 225 height 342
type textarea "h"
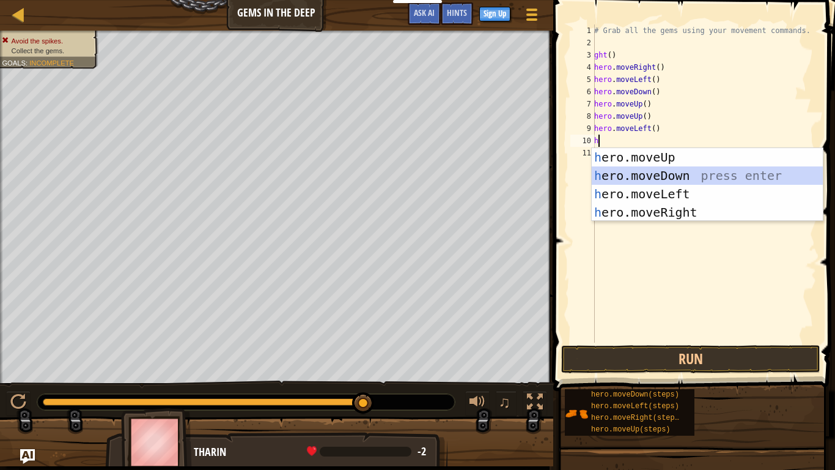
click at [717, 174] on div "h ero.moveUp press enter h ero.moveDown press enter h ero.moveLeft press enter …" at bounding box center [707, 203] width 231 height 110
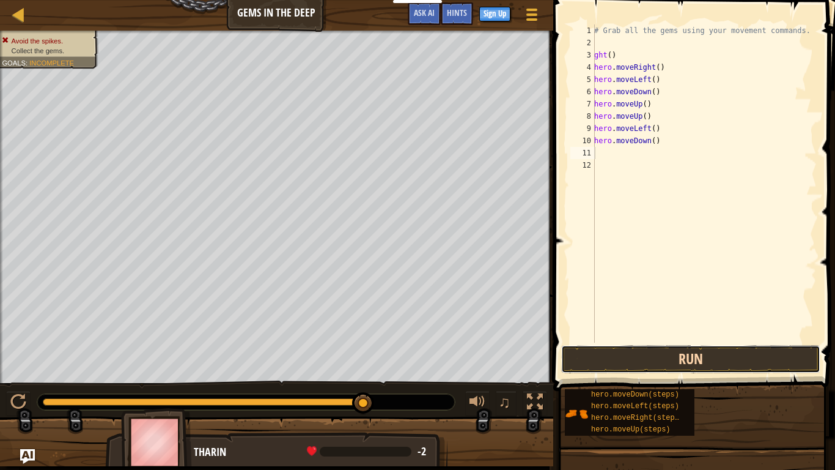
click at [734, 364] on button "Run" at bounding box center [690, 359] width 259 height 28
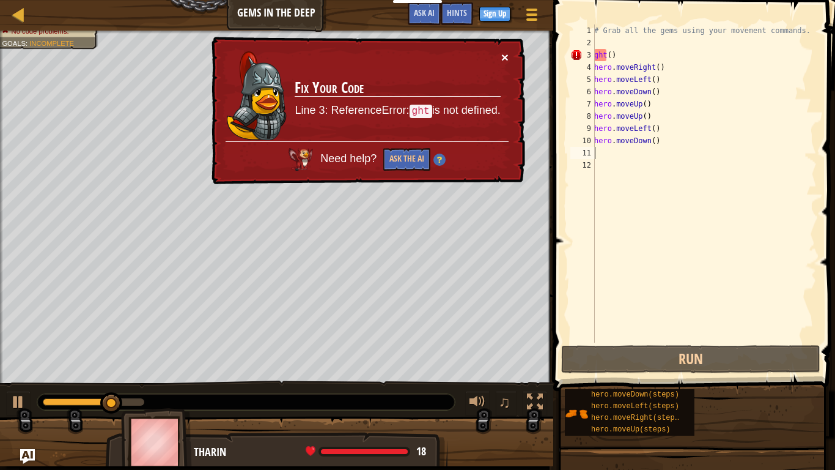
click at [506, 56] on button "×" at bounding box center [504, 57] width 7 height 13
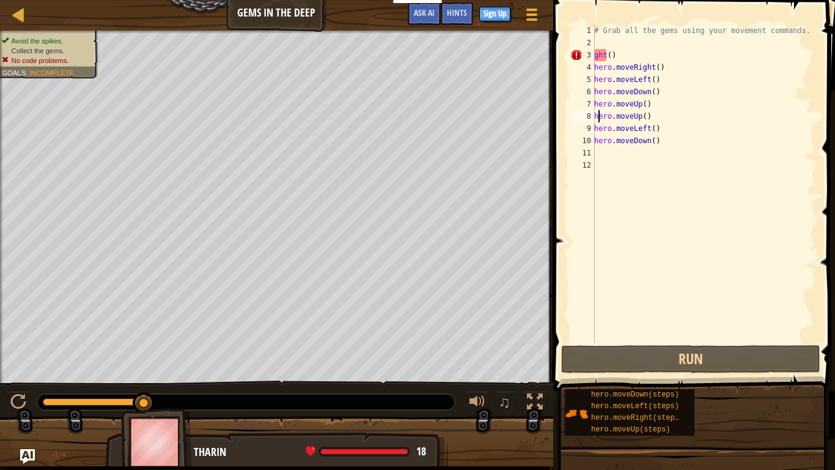
click at [597, 114] on div "# Grab all the gems using your movement commands. ght ( ) hero . moveRight ( ) …" at bounding box center [704, 195] width 225 height 342
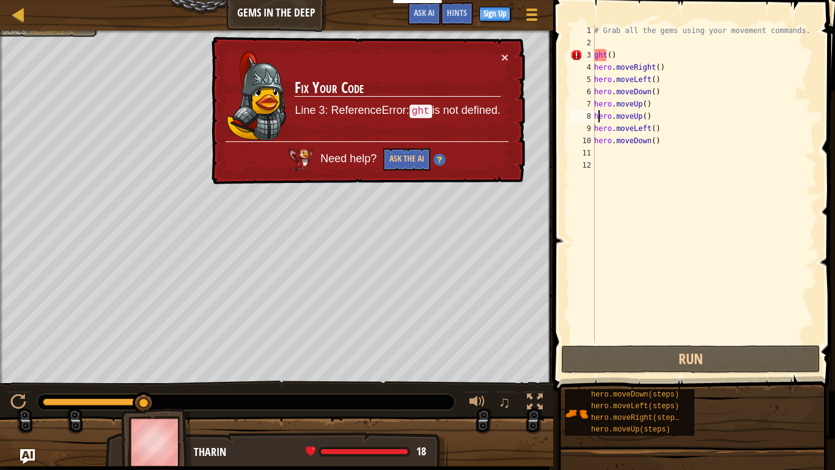
click at [643, 88] on div "# Grab all the gems using your movement commands. ght ( ) hero . moveRight ( ) …" at bounding box center [704, 195] width 225 height 342
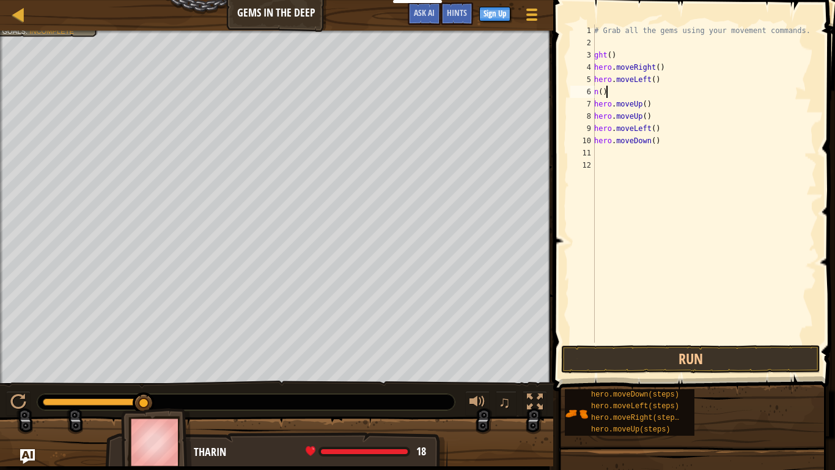
click at [605, 89] on div "# Grab all the gems using your movement commands. ght ( ) hero . moveRight ( ) …" at bounding box center [704, 195] width 225 height 342
type textarea "n"
click at [648, 104] on div "# Grab all the gems using your movement commands. ght ( ) hero . moveRight ( ) …" at bounding box center [704, 195] width 225 height 342
type textarea "h"
click at [664, 111] on div "# Grab all the gems using your movement commands. ght ( ) hero . moveRight ( ) …" at bounding box center [704, 195] width 225 height 342
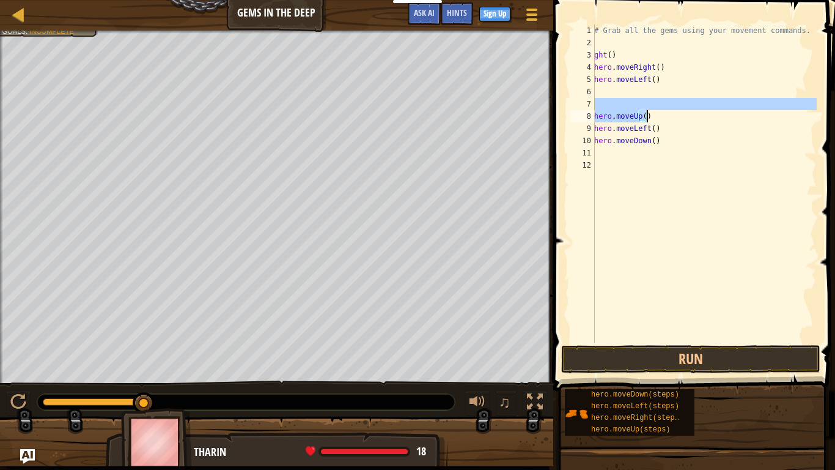
type textarea "hero.moveUp()"
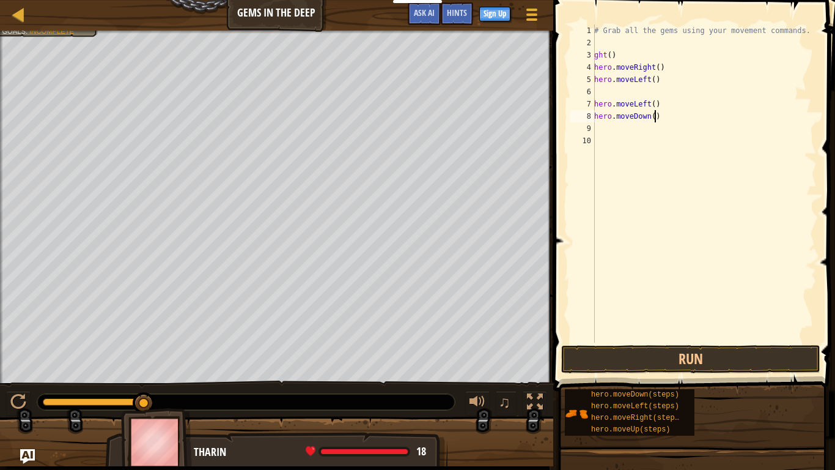
click at [665, 111] on div "# Grab all the gems using your movement commands. ght ( ) hero . moveRight ( ) …" at bounding box center [704, 195] width 225 height 342
type textarea "h"
click at [684, 102] on div "# Grab all the gems using your movement commands. ght ( ) hero . moveRight ( ) …" at bounding box center [704, 195] width 225 height 342
type textarea "h"
click at [654, 84] on div "# Grab all the gems using your movement commands. ght ( ) hero . moveRight ( ) …" at bounding box center [704, 195] width 225 height 342
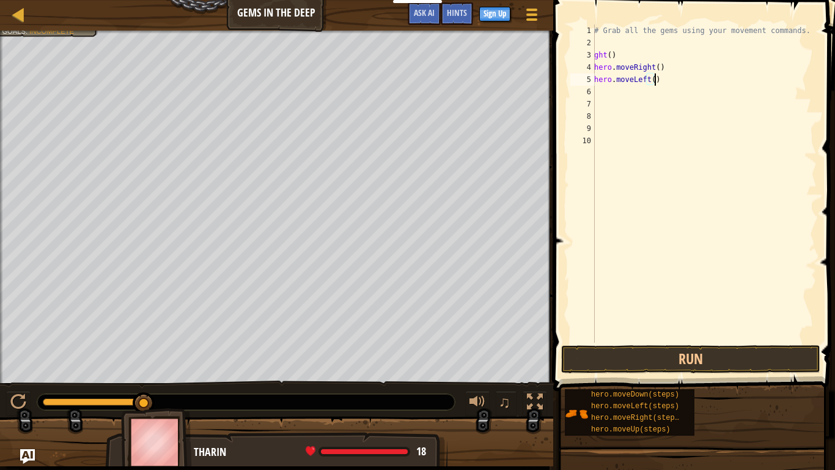
type textarea "hero.moveLeft("
click at [648, 81] on div "# Grab all the gems using your movement commands. ght ( ) hero . moveRight ( ) …" at bounding box center [704, 195] width 225 height 342
type textarea "("
click at [619, 92] on div "# Grab all the gems using your movement commands. ght ( ) hero . moveRight ( ) (" at bounding box center [704, 195] width 225 height 342
click at [618, 87] on div "# Grab all the gems using your movement commands. ght ( ) hero . moveRight ( ) (" at bounding box center [704, 195] width 225 height 342
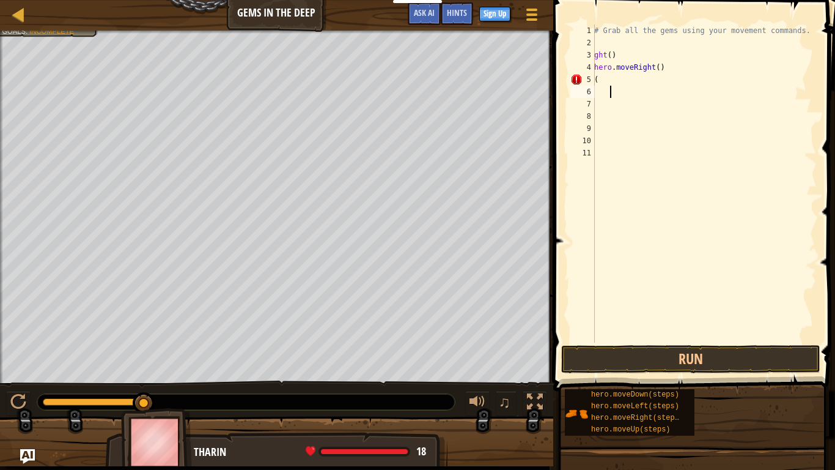
click at [614, 77] on div "# Grab all the gems using your movement commands. ght ( ) hero . moveRight ( ) (" at bounding box center [704, 195] width 225 height 342
type textarea "("
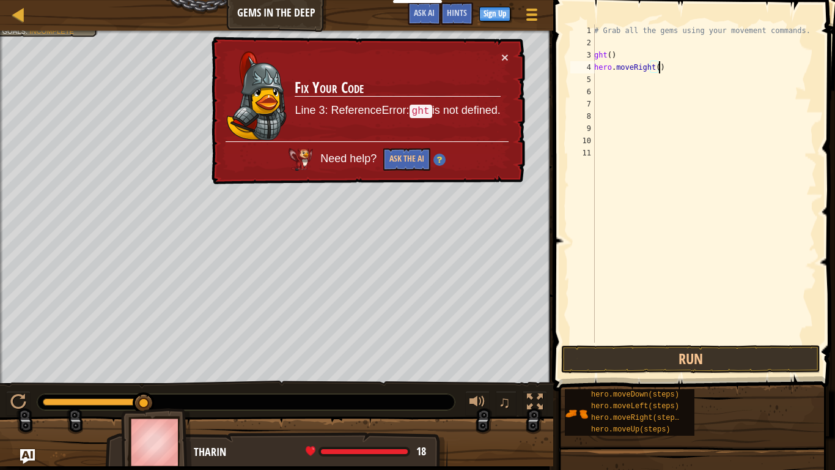
click at [679, 65] on div "# Grab all the gems using your movement commands. ght ( ) hero . moveRight ( )" at bounding box center [704, 195] width 225 height 342
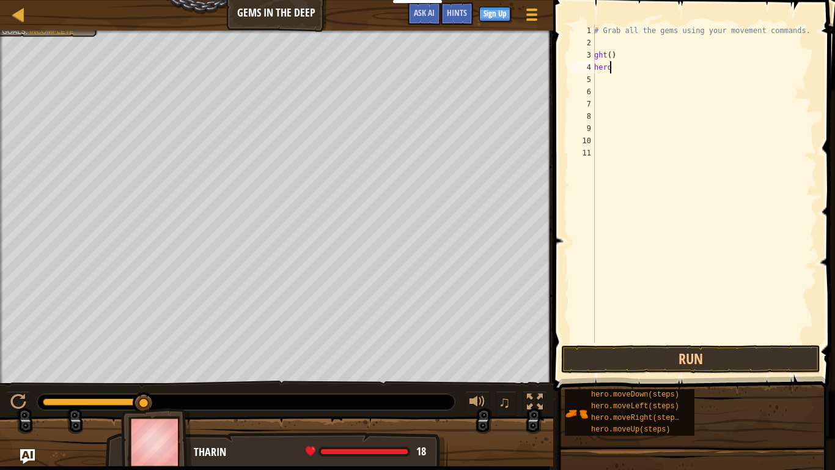
type textarea "h"
type textarea "g"
type textarea "h"
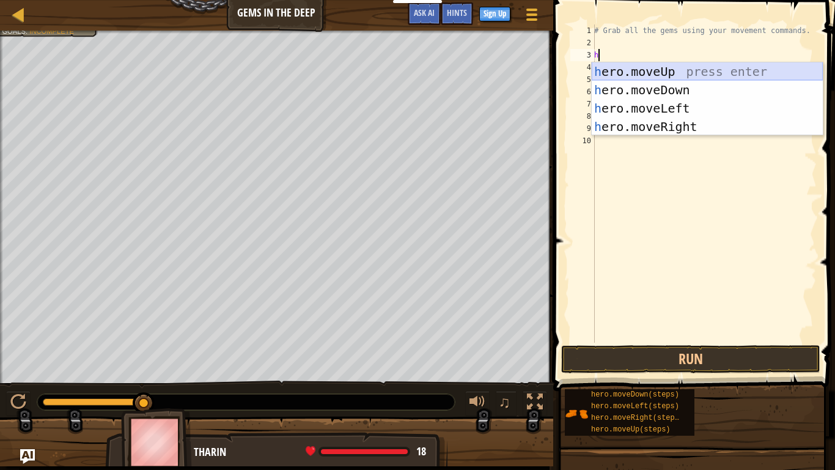
drag, startPoint x: 675, startPoint y: 75, endPoint x: 675, endPoint y: 81, distance: 6.8
click at [675, 80] on div "h ero.moveUp press enter h ero.moveDown press enter h ero.moveLeft press enter …" at bounding box center [707, 117] width 231 height 110
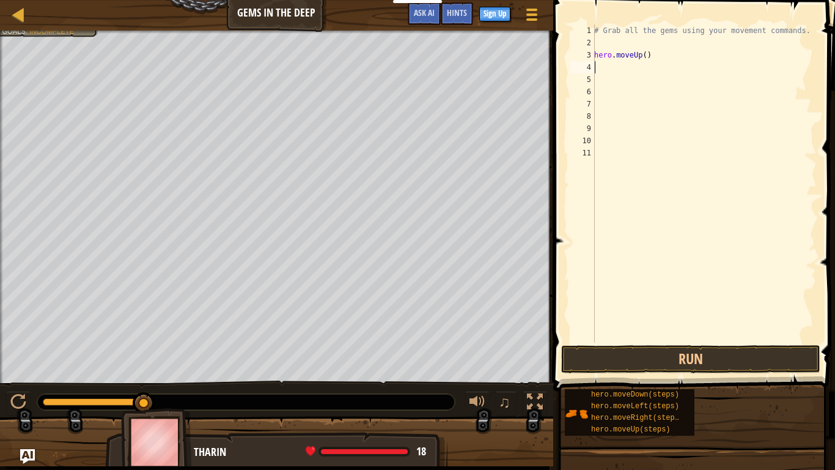
click at [675, 81] on div "# Grab all the gems using your movement commands. hero . moveUp ( )" at bounding box center [704, 195] width 225 height 342
click at [679, 354] on button "Run" at bounding box center [690, 359] width 259 height 28
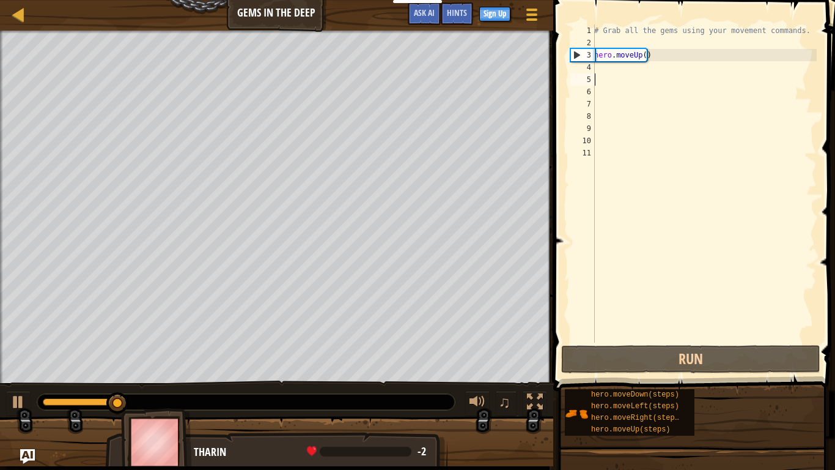
type textarea "h"
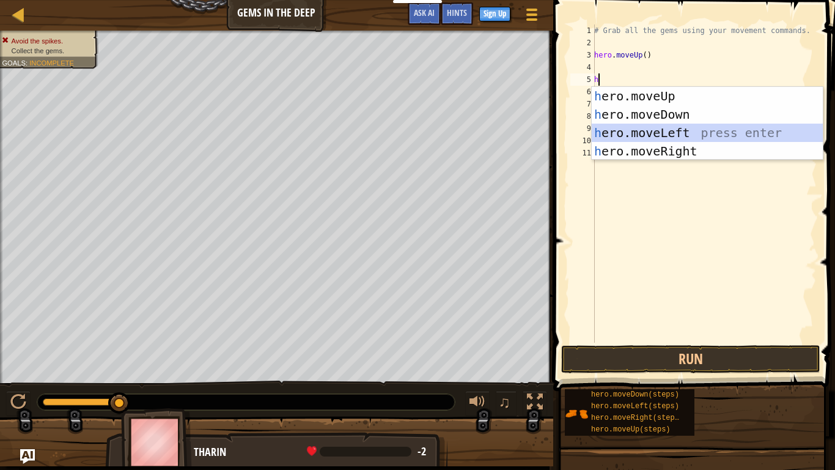
click at [721, 127] on div "h ero.moveUp press enter h ero.moveDown press enter h ero.moveLeft press enter …" at bounding box center [707, 142] width 231 height 110
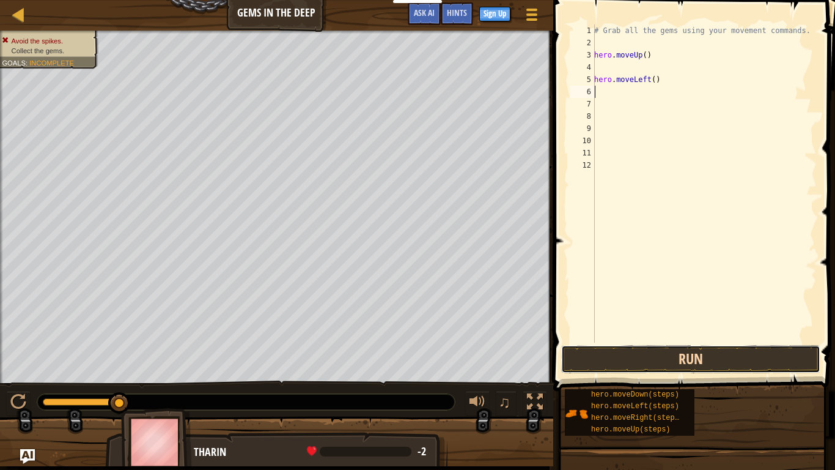
click at [744, 352] on button "Run" at bounding box center [690, 359] width 259 height 28
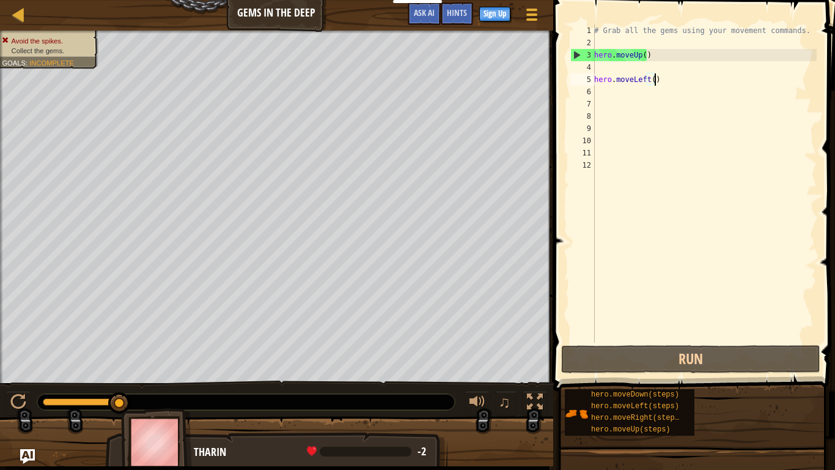
click at [669, 80] on div "# Grab all the gems using your movement commands. hero . moveUp ( ) hero . move…" at bounding box center [704, 195] width 225 height 342
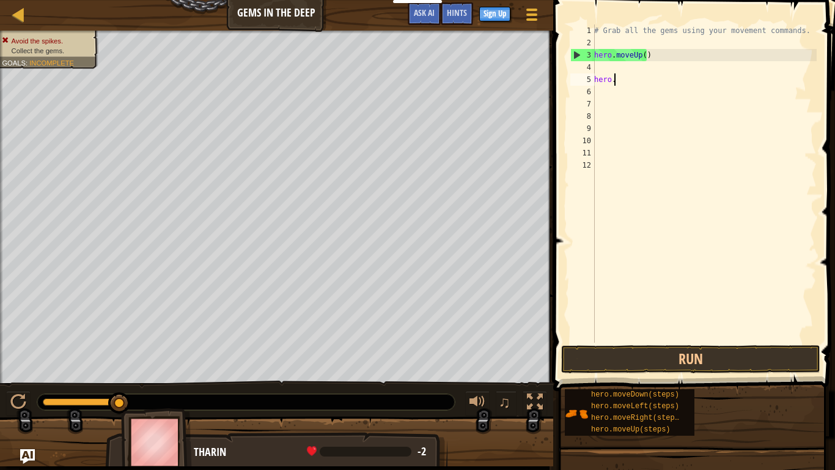
type textarea "h"
click at [648, 53] on div "# Grab all the gems using your movement commands. hero . moveUp ( )" at bounding box center [704, 195] width 225 height 342
type textarea "h"
click at [656, 45] on div "# Grab all the gems using your movement commands." at bounding box center [704, 195] width 225 height 342
drag, startPoint x: 596, startPoint y: 116, endPoint x: 645, endPoint y: 141, distance: 54.2
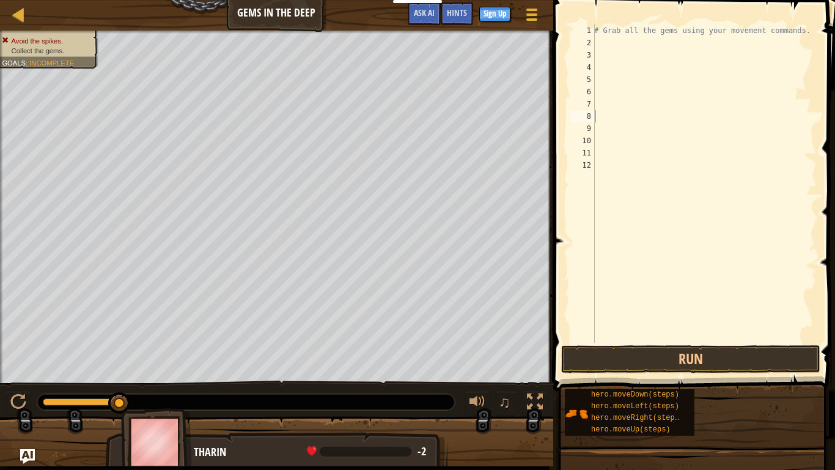
click at [597, 117] on div "# Grab all the gems using your movement commands." at bounding box center [704, 195] width 225 height 342
click at [619, 180] on div "# Grab all the gems using your movement commands." at bounding box center [704, 195] width 225 height 342
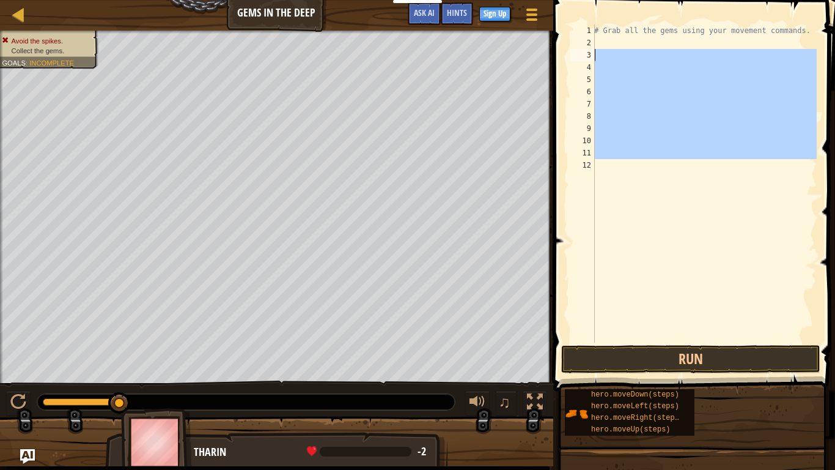
drag, startPoint x: 601, startPoint y: 138, endPoint x: 576, endPoint y: 54, distance: 87.3
click at [576, 54] on div "1 2 3 4 5 6 7 8 9 10 11 12 # Grab all the gems using your movement commands. הה…" at bounding box center [692, 183] width 249 height 318
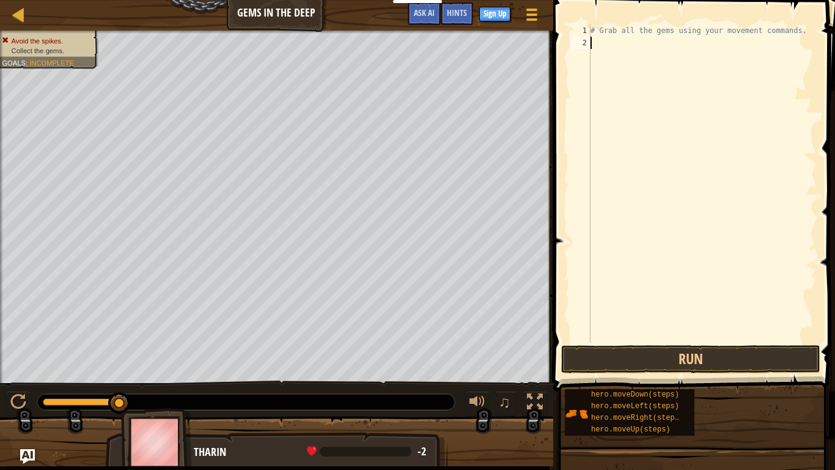
type textarea "h"
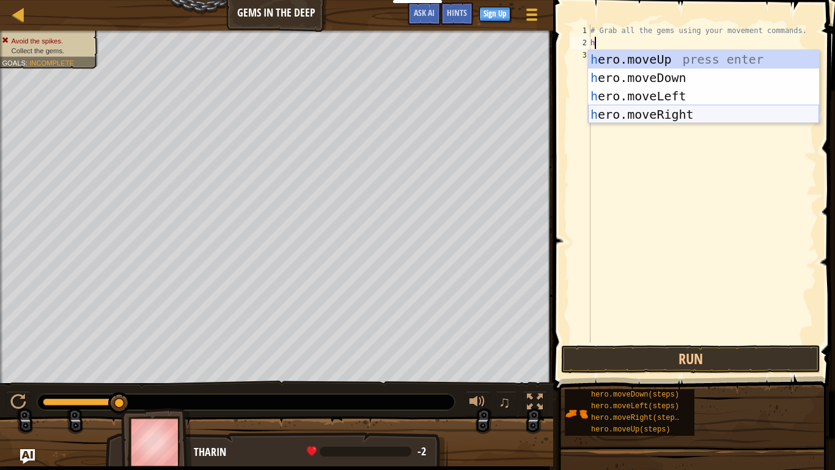
click at [716, 114] on div "h ero.moveUp press enter h ero.moveDown press enter h ero.moveLeft press enter …" at bounding box center [703, 105] width 231 height 110
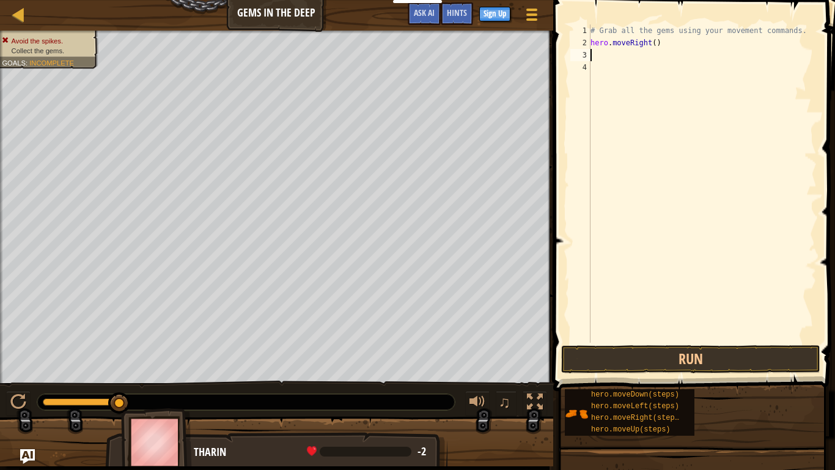
click at [649, 45] on div "# Grab all the gems using your movement commands. hero . moveRight ( )" at bounding box center [702, 195] width 229 height 342
click at [649, 46] on div "# Grab all the gems using your movement commands. hero . moveRight ( )" at bounding box center [702, 195] width 229 height 342
type textarea "hero.moveRight(2)"
click at [630, 57] on div "# Grab all the gems using your movement commands. hero . moveRight ( 2 )" at bounding box center [702, 195] width 229 height 342
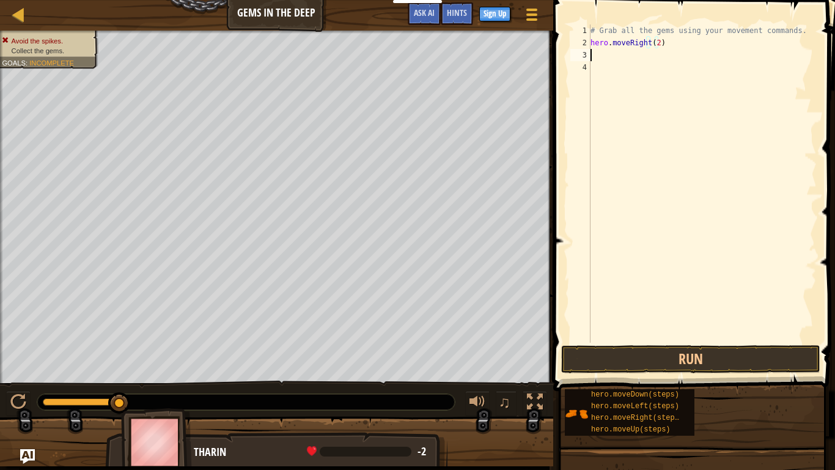
scroll to position [6, 0]
type textarea "h"
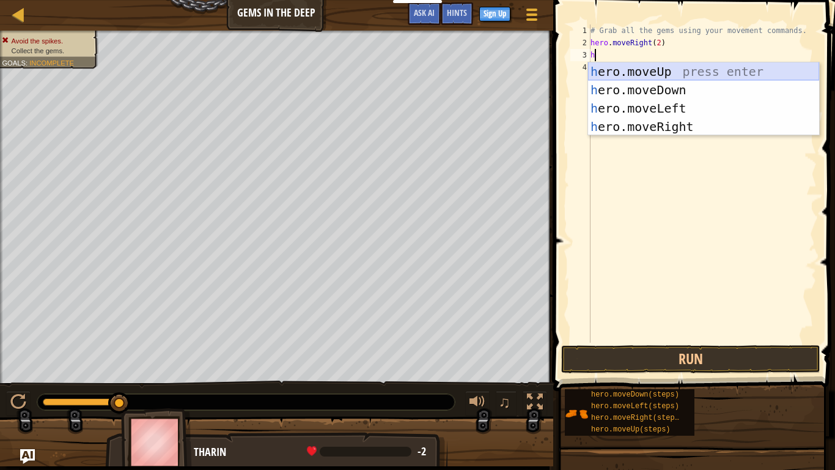
click at [688, 70] on div "h ero.moveUp press enter h ero.moveDown press enter h ero.moveLeft press enter …" at bounding box center [703, 117] width 231 height 110
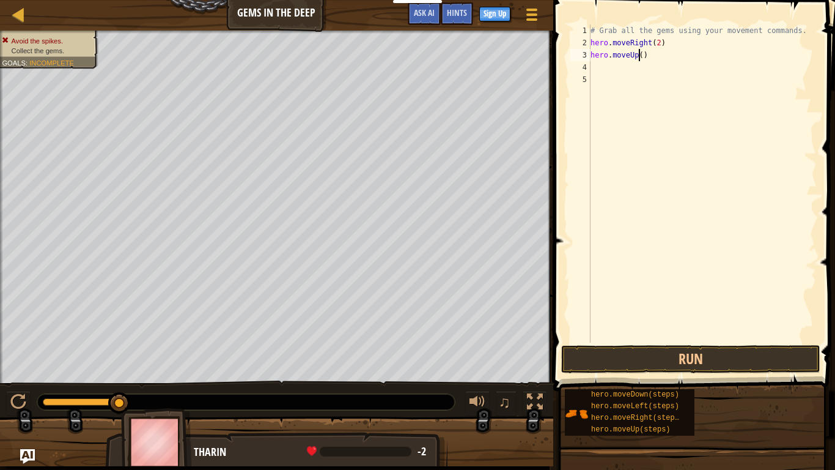
click at [639, 54] on div "# Grab all the gems using your movement commands. hero . moveRight ( 2 ) hero .…" at bounding box center [702, 195] width 229 height 342
type textarea "hero.moveUp(1)"
click at [617, 70] on div "# Grab all the gems using your movement commands. hero . moveRight ( 2 ) hero .…" at bounding box center [702, 195] width 229 height 342
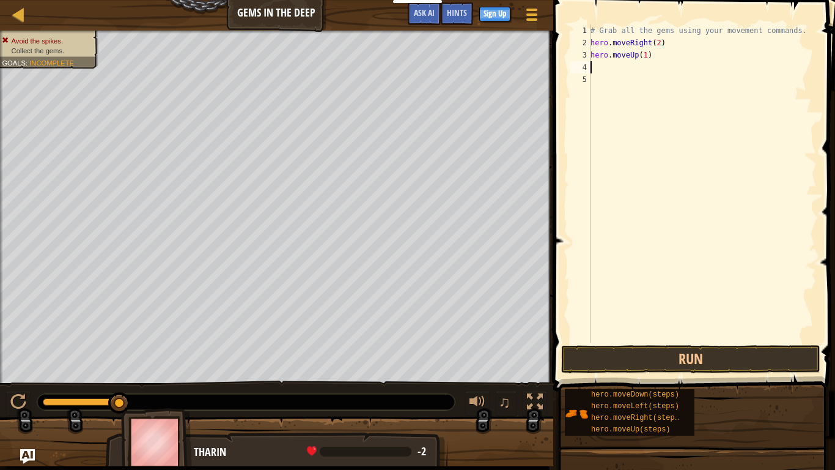
type textarea "h"
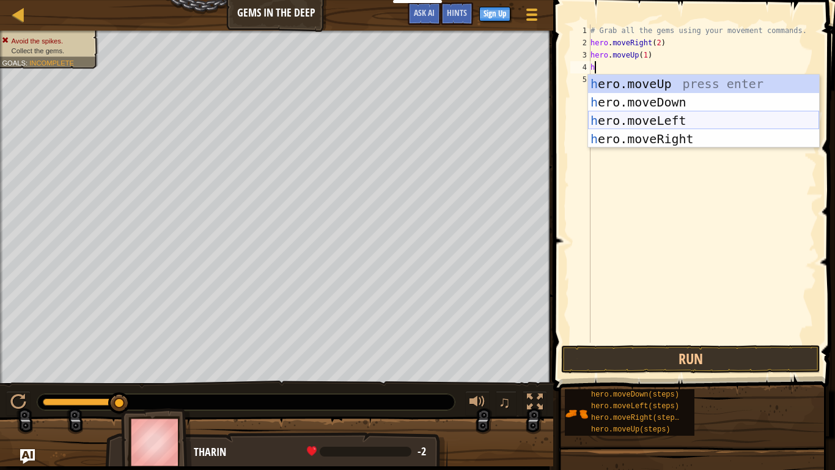
click at [680, 116] on div "h ero.moveUp press enter h ero.moveDown press enter h ero.moveLeft press enter …" at bounding box center [703, 130] width 231 height 110
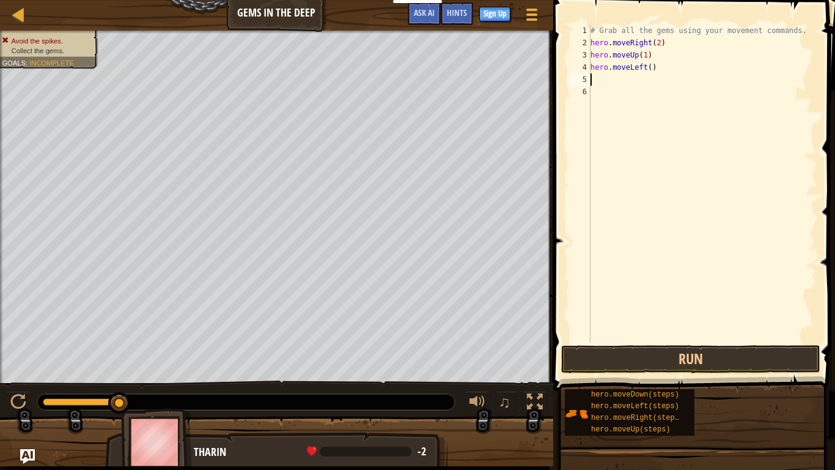
type textarea "h"
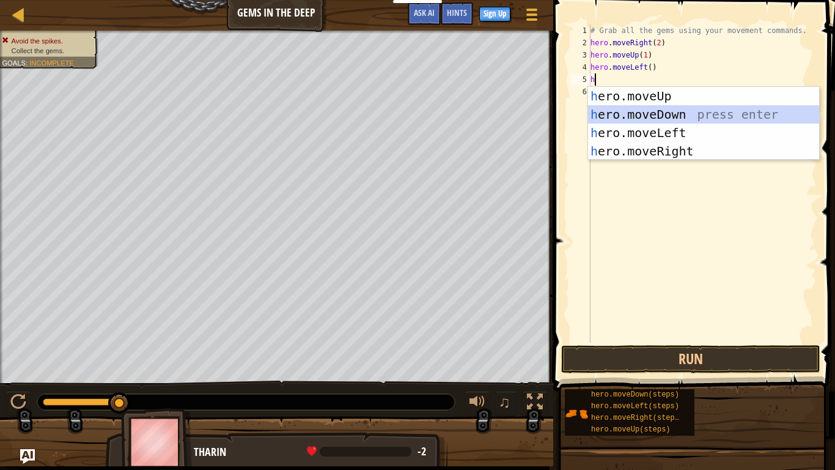
click at [632, 114] on div "h ero.moveUp press enter h ero.moveDown press enter h ero.moveLeft press enter …" at bounding box center [703, 142] width 231 height 110
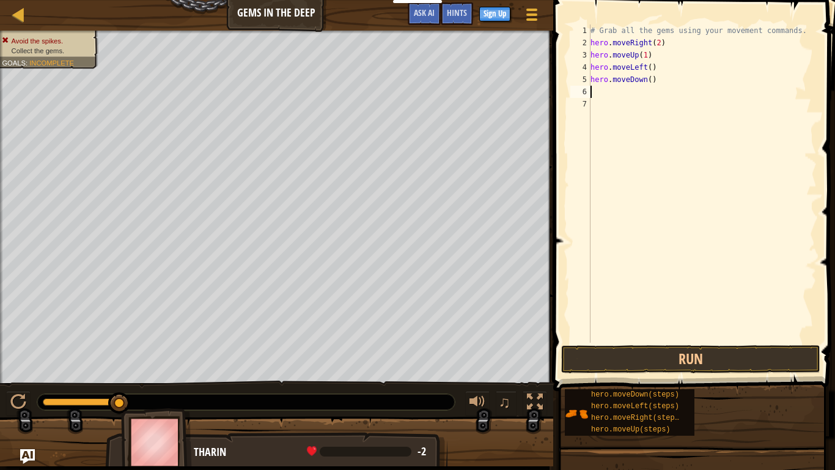
click at [647, 78] on div "# Grab all the gems using your movement commands. hero . moveRight ( 2 ) hero .…" at bounding box center [702, 195] width 229 height 342
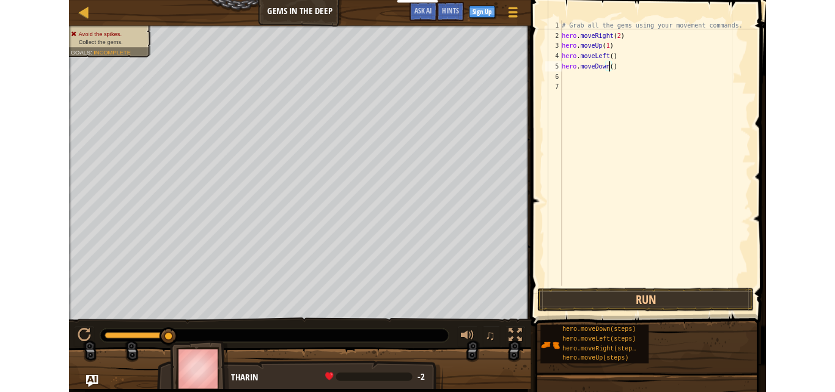
scroll to position [6, 4]
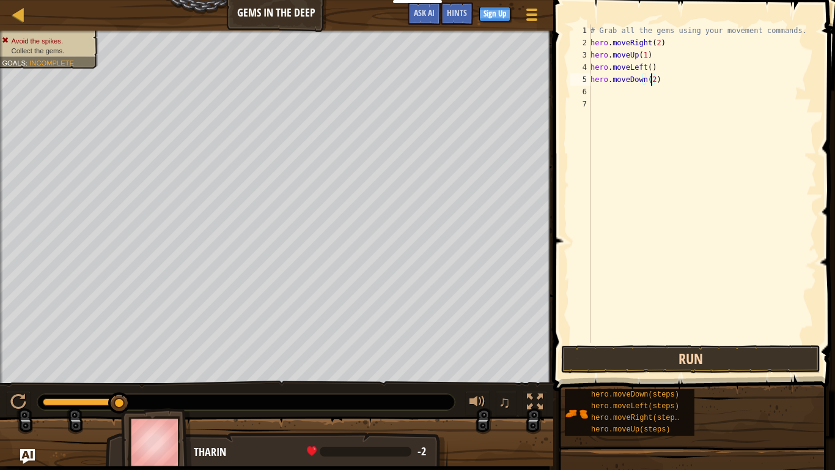
type textarea "hero.moveDown(2)"
drag, startPoint x: 634, startPoint y: 352, endPoint x: 621, endPoint y: 335, distance: 21.0
click at [633, 353] on button "Run" at bounding box center [690, 359] width 259 height 28
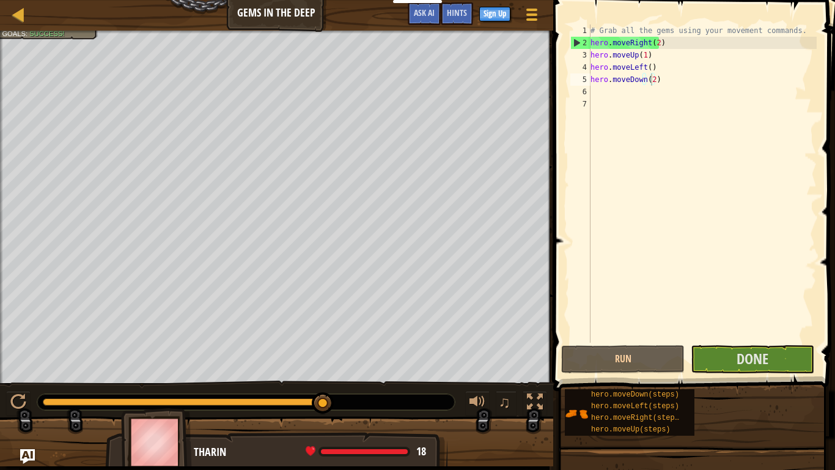
drag, startPoint x: 439, startPoint y: 25, endPoint x: 430, endPoint y: 33, distance: 12.1
click at [438, 24] on div "Game Menu Done Sign Up Hints Ask AI" at bounding box center [475, 16] width 146 height 29
